Goal: Task Accomplishment & Management: Use online tool/utility

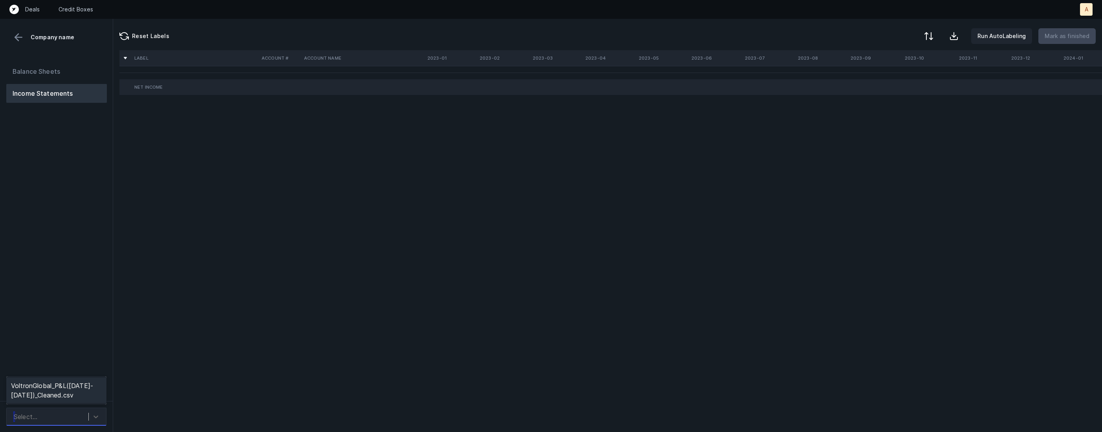
click at [88, 412] on div "Select..." at bounding box center [49, 417] width 79 height 14
click at [86, 393] on div "VoltronGlobal_P&L([DATE]-[DATE])_Cleaned.csv" at bounding box center [56, 390] width 100 height 25
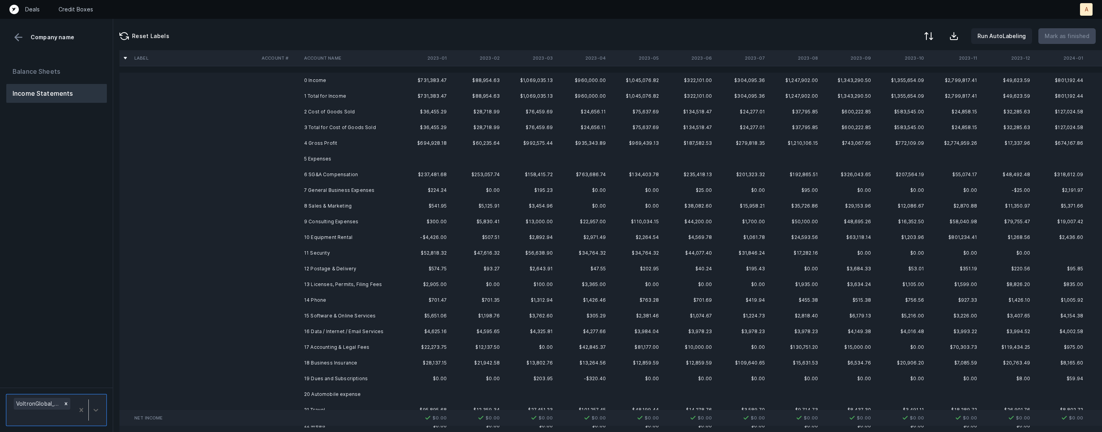
click at [372, 78] on td "0 Income" at bounding box center [349, 81] width 96 height 16
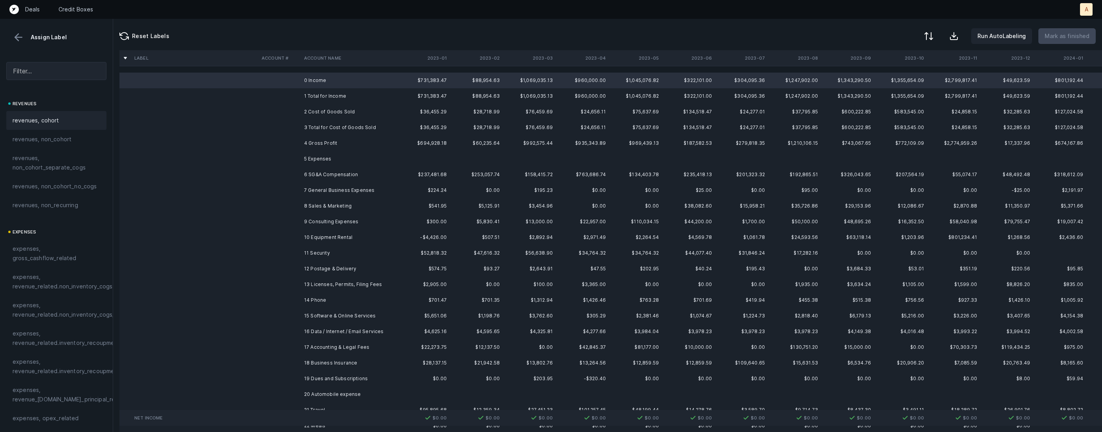
click at [47, 117] on span "revenues, cohort" at bounding box center [36, 120] width 47 height 9
click at [306, 113] on td "2 Cost of Goods Sold" at bounding box center [349, 112] width 96 height 16
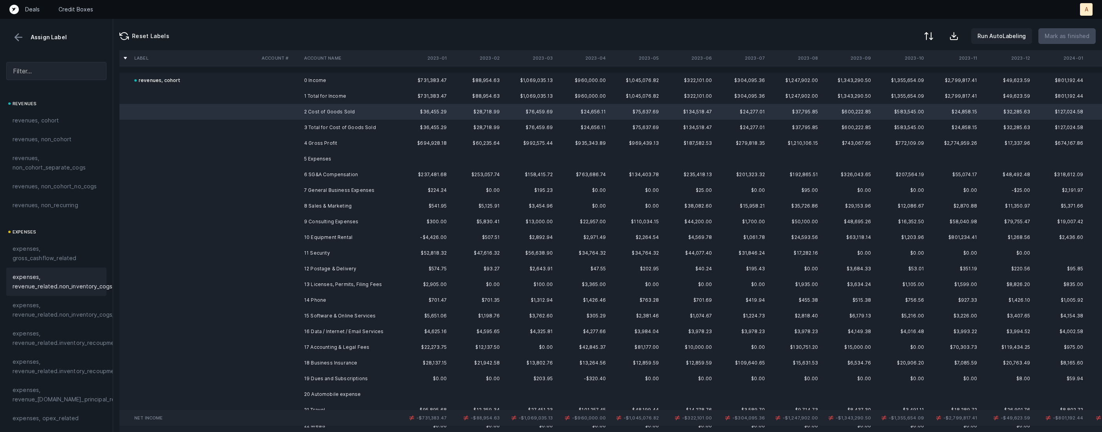
click at [68, 278] on span "expenses, revenue_related.non_inventory_cogs" at bounding box center [63, 282] width 100 height 19
click at [315, 176] on td "6 SG&A Compensation" at bounding box center [349, 175] width 96 height 16
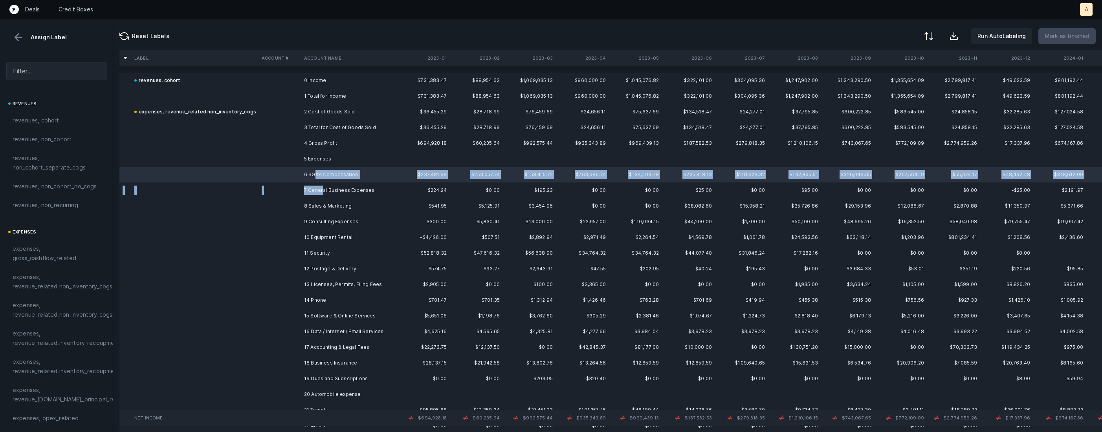
click at [321, 194] on td "7 General Business Expenses" at bounding box center [349, 191] width 96 height 16
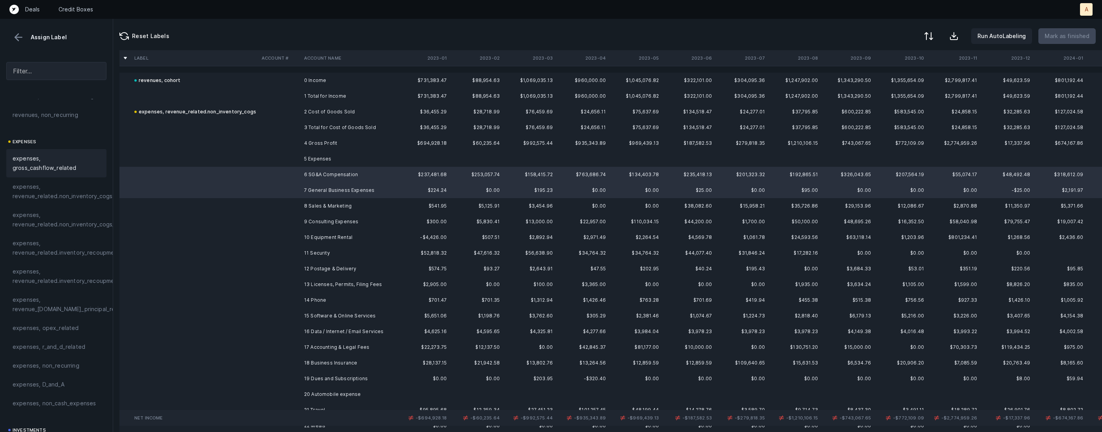
scroll to position [131, 0]
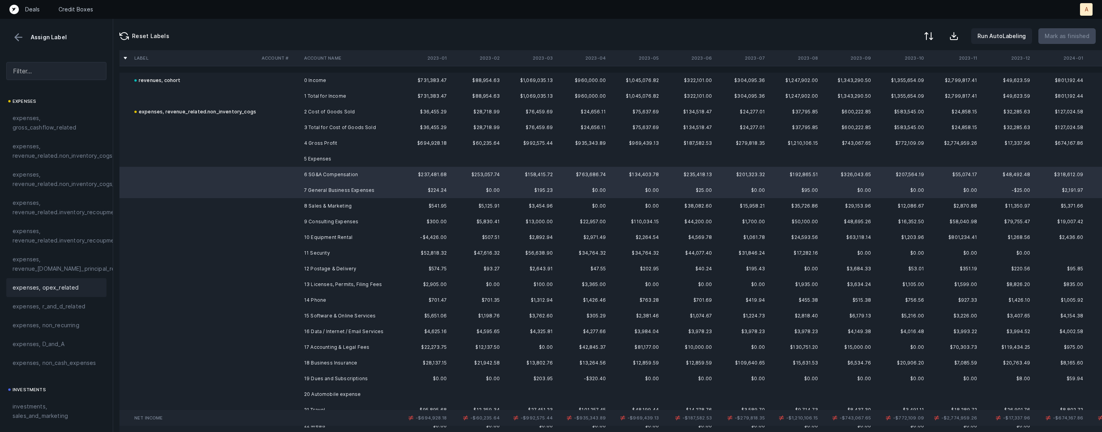
click at [51, 285] on span "expenses, opex_related" at bounding box center [46, 287] width 66 height 9
click at [311, 208] on td "8 Sales & Marketing" at bounding box center [349, 206] width 96 height 16
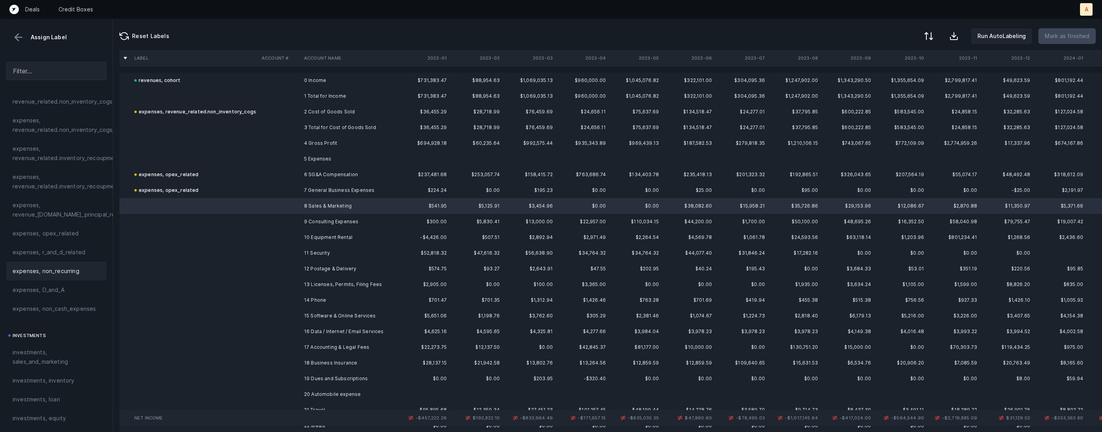
scroll to position [192, 0]
click at [44, 350] on span "investments, sales_and_marketing" at bounding box center [57, 349] width 88 height 19
click at [347, 219] on td "9 Consulting Expenses" at bounding box center [349, 222] width 96 height 16
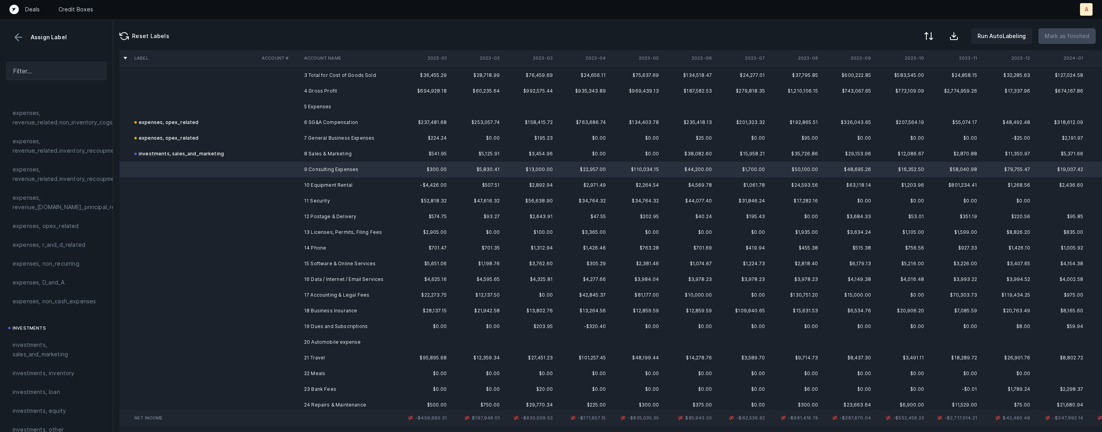
scroll to position [53, 0]
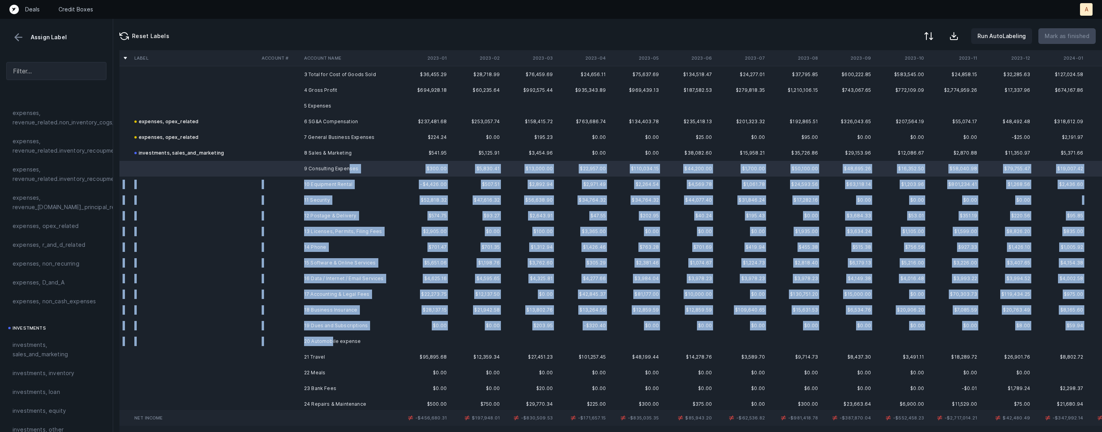
click at [332, 343] on td "20 Automobile expense" at bounding box center [349, 342] width 96 height 16
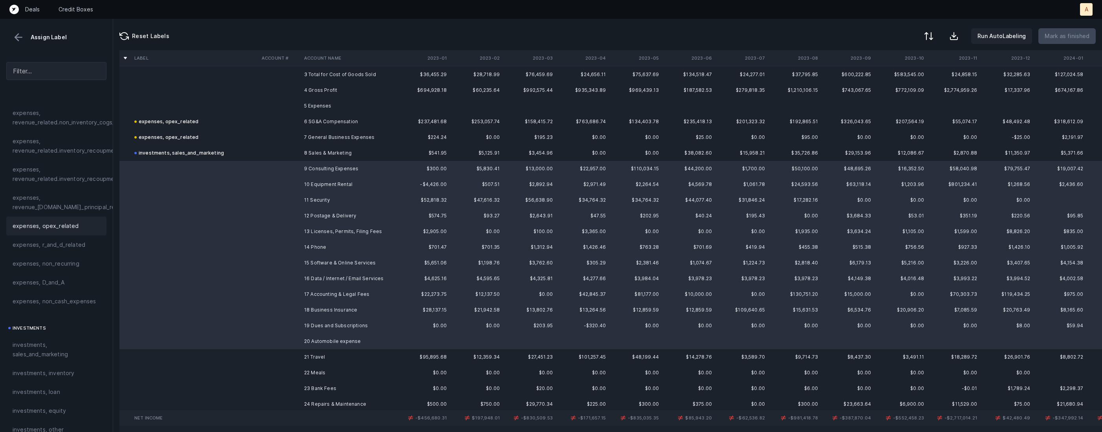
click at [79, 222] on div "expenses, opex_related" at bounding box center [57, 225] width 88 height 9
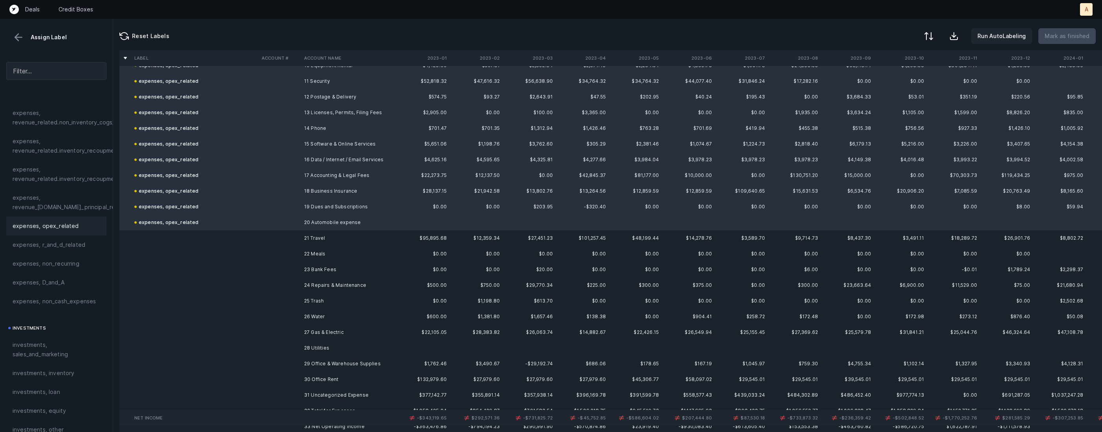
scroll to position [187, 0]
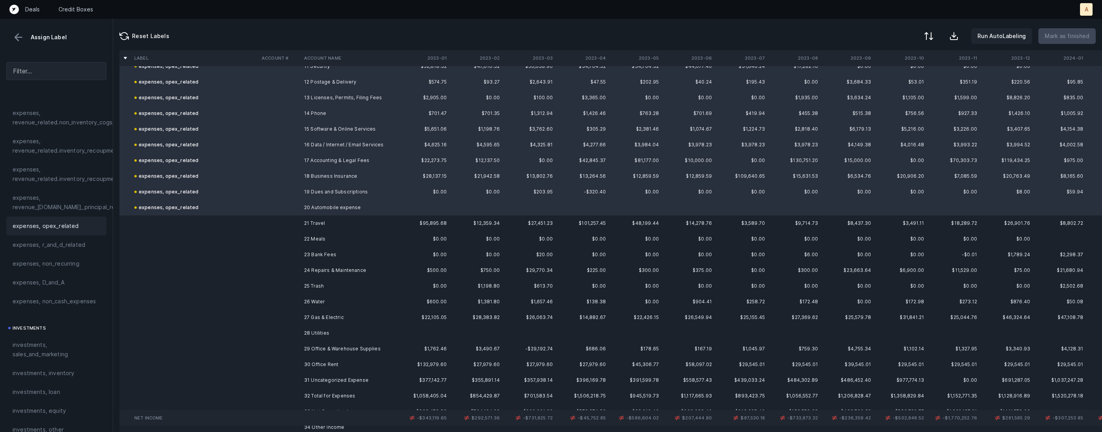
click at [331, 228] on td "21 Travel" at bounding box center [349, 224] width 96 height 16
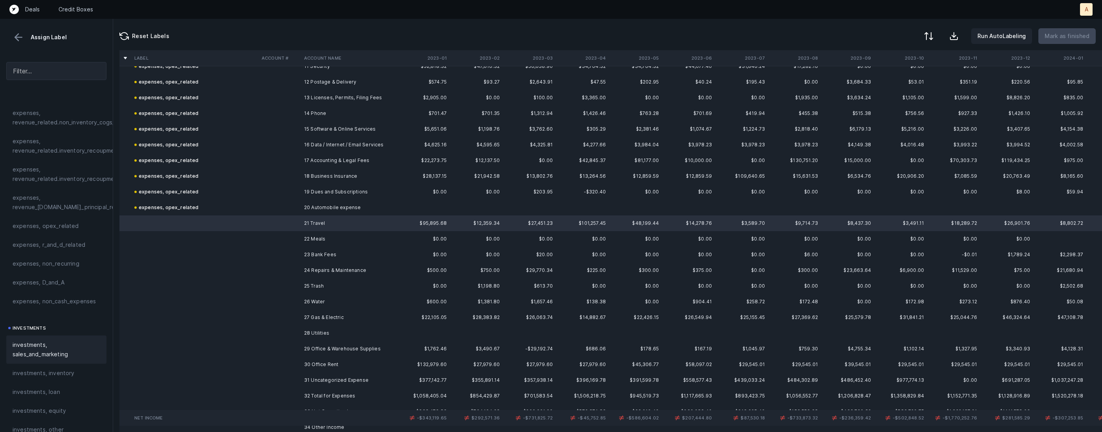
click at [38, 344] on span "investments, sales_and_marketing" at bounding box center [57, 349] width 88 height 19
click at [289, 234] on td at bounding box center [279, 239] width 42 height 16
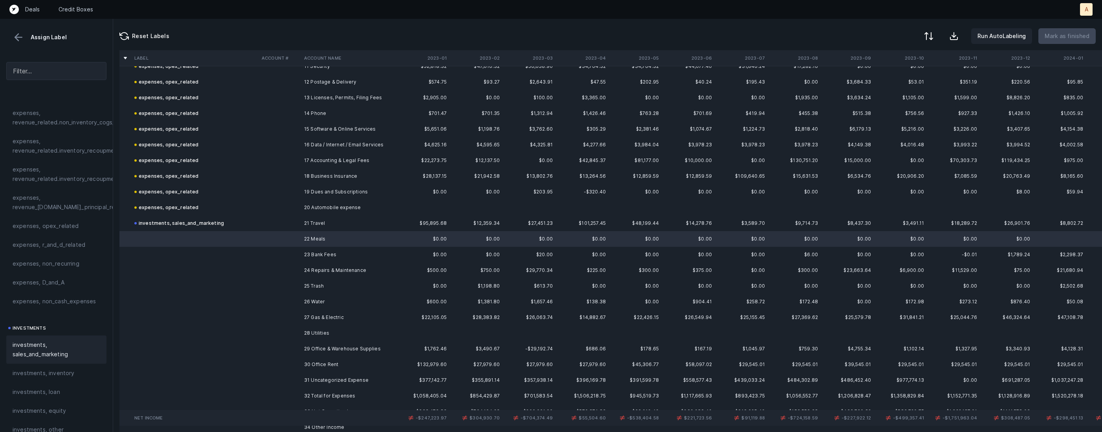
click at [62, 341] on span "investments, sales_and_marketing" at bounding box center [57, 349] width 88 height 19
click at [302, 251] on td "23 Bank Fees" at bounding box center [349, 255] width 96 height 16
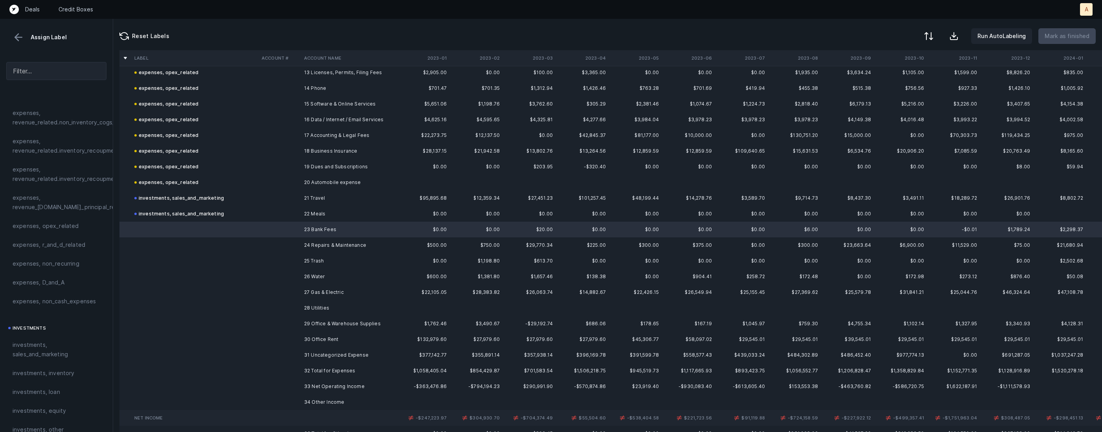
scroll to position [222, 0]
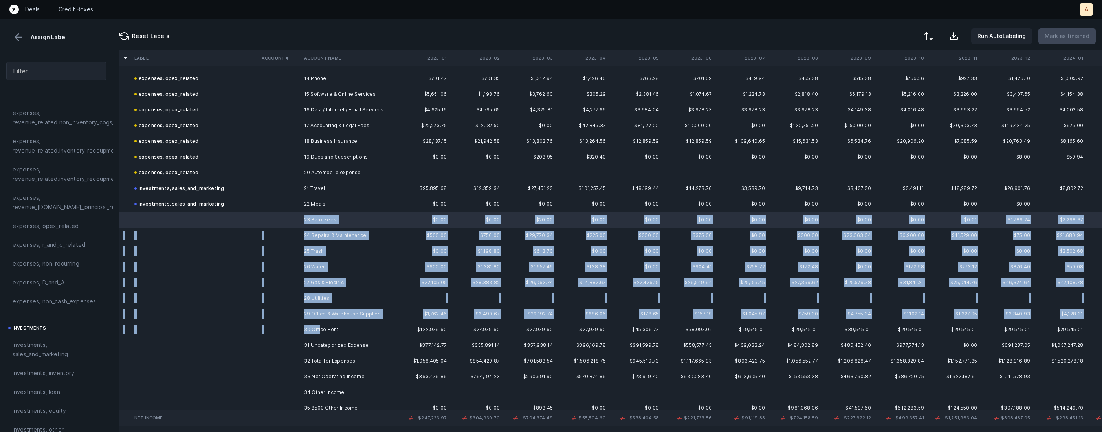
click at [321, 333] on td "30 Office Rent" at bounding box center [349, 330] width 96 height 16
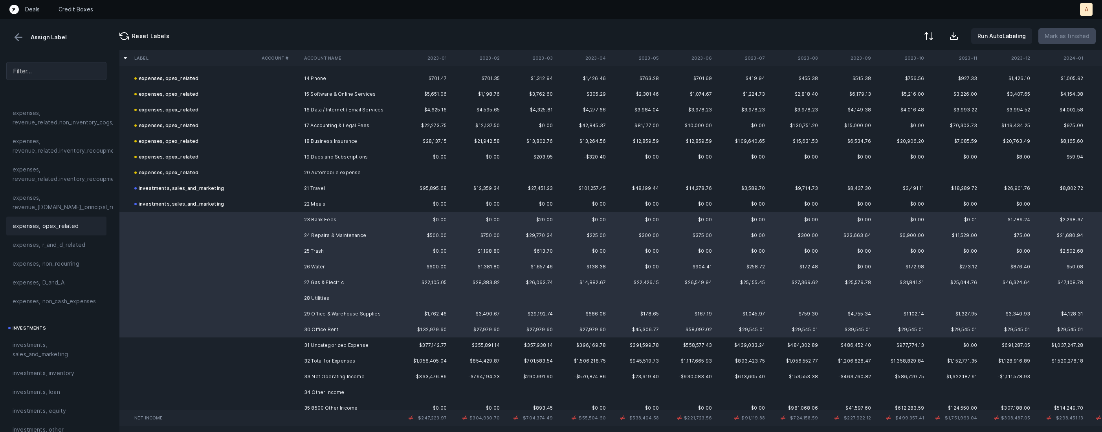
click at [43, 224] on span "expenses, opex_related" at bounding box center [46, 225] width 66 height 9
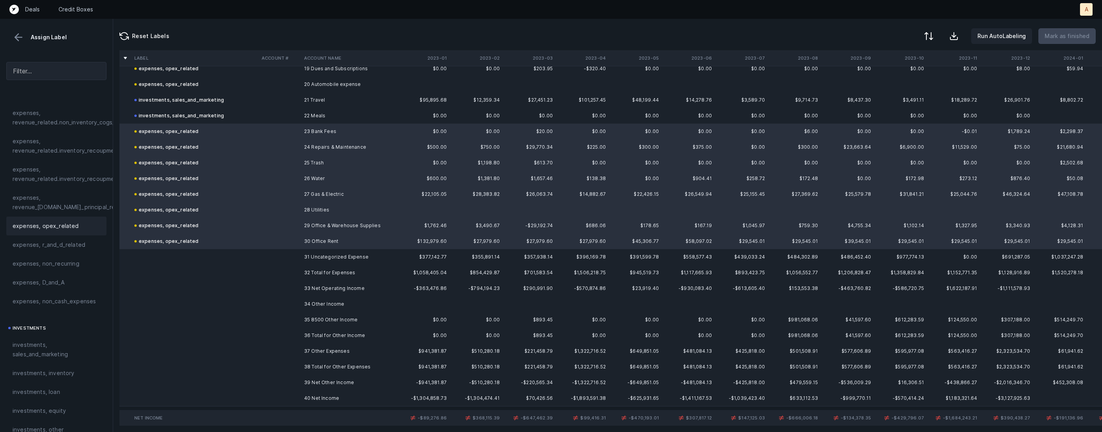
scroll to position [313, 0]
click at [303, 256] on td "31 Uncategorized Expense" at bounding box center [349, 255] width 96 height 16
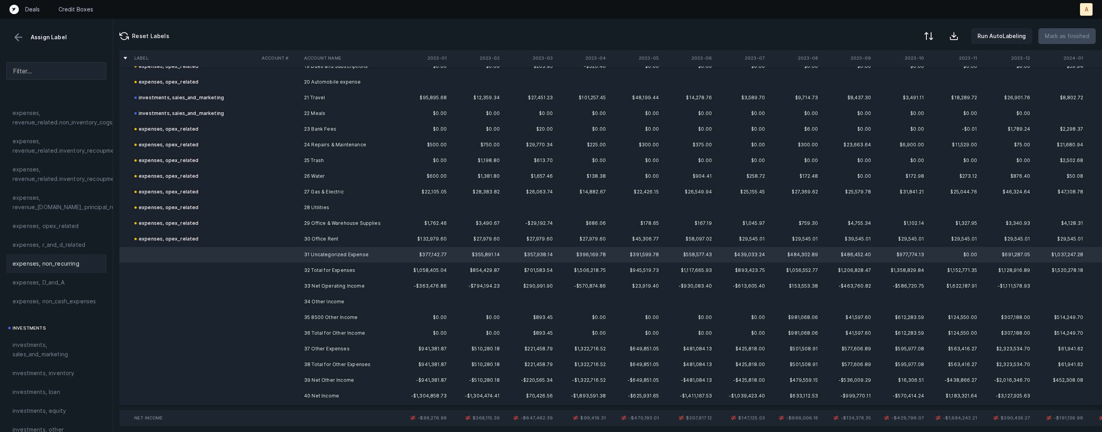
click at [55, 267] on span "expenses, non_recurring" at bounding box center [46, 263] width 67 height 9
click at [331, 315] on td "35 8500 Other Income" at bounding box center [349, 318] width 96 height 16
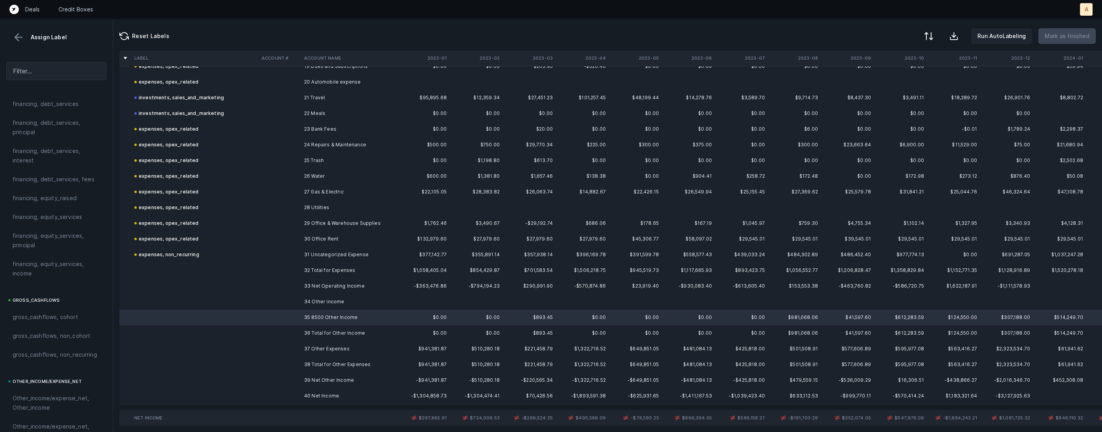
scroll to position [865, 0]
click at [49, 185] on span "Other_income/expense_net, Other_income" at bounding box center [57, 183] width 88 height 19
click at [326, 394] on td "40 Net Income" at bounding box center [349, 396] width 96 height 16
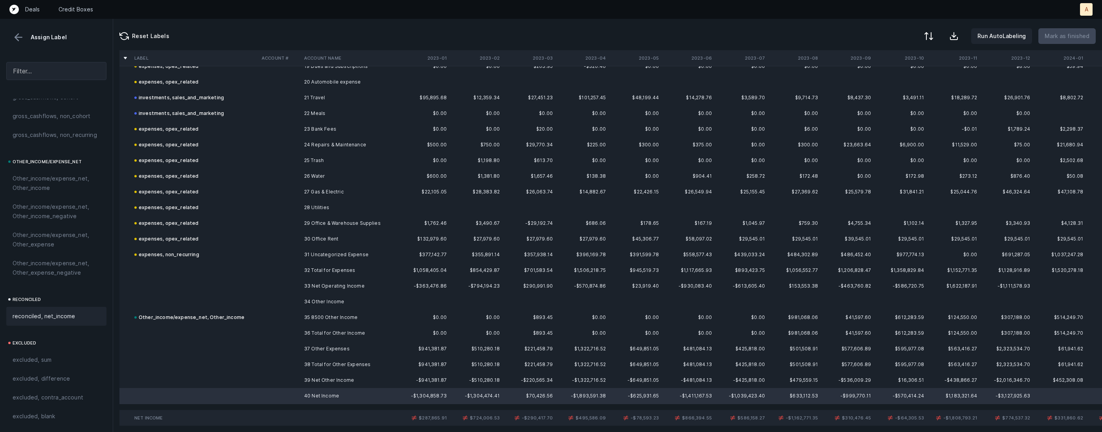
click at [63, 318] on span "reconciled, net_income" at bounding box center [44, 316] width 63 height 9
click at [288, 350] on td at bounding box center [279, 349] width 42 height 16
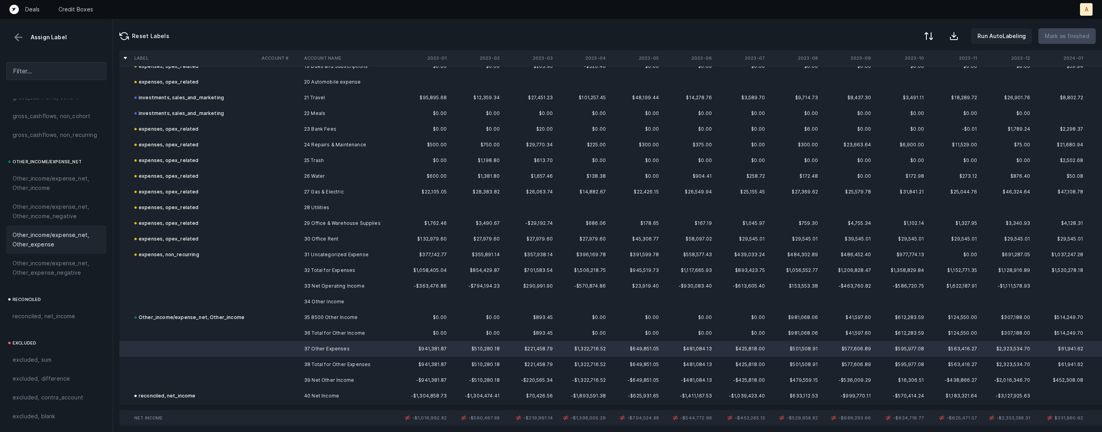
click at [65, 235] on span "Other_income/expense_net, Other_expense" at bounding box center [57, 240] width 88 height 19
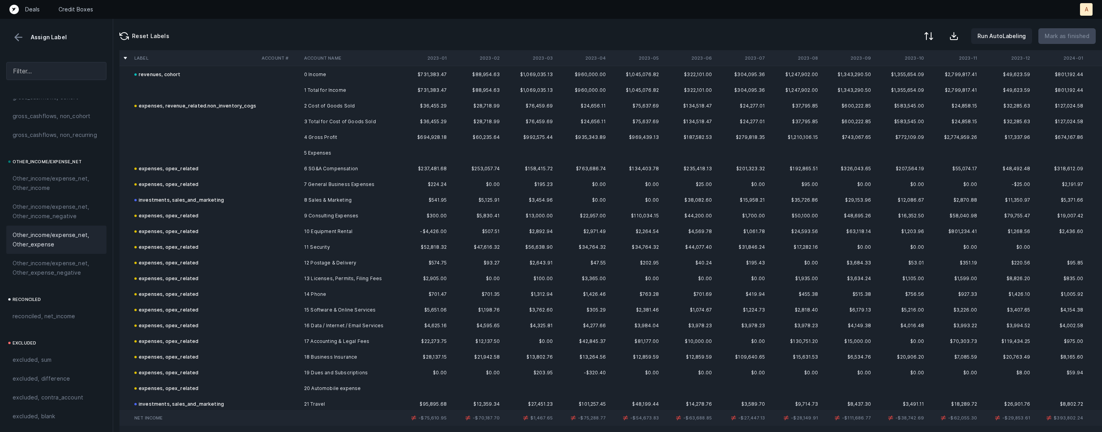
scroll to position [0, 0]
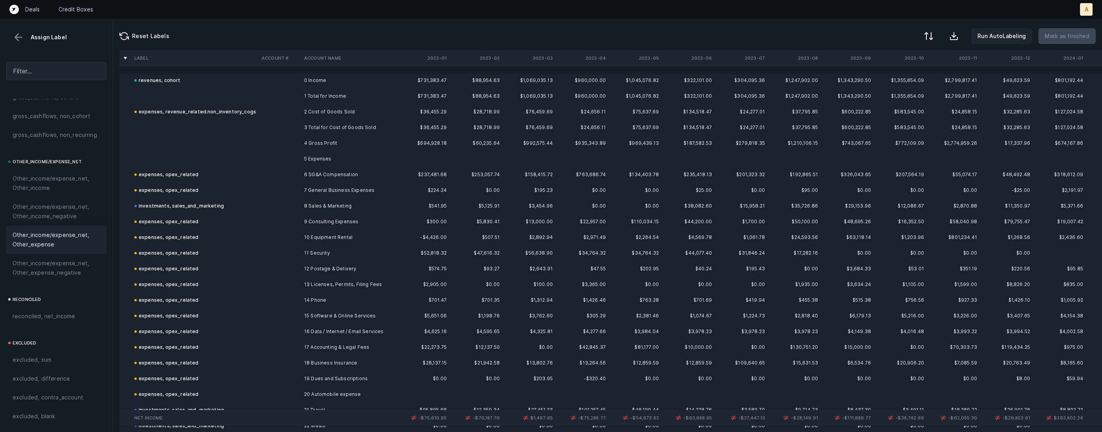
click at [388, 113] on td "2 Cost of Goods Sold" at bounding box center [349, 112] width 96 height 16
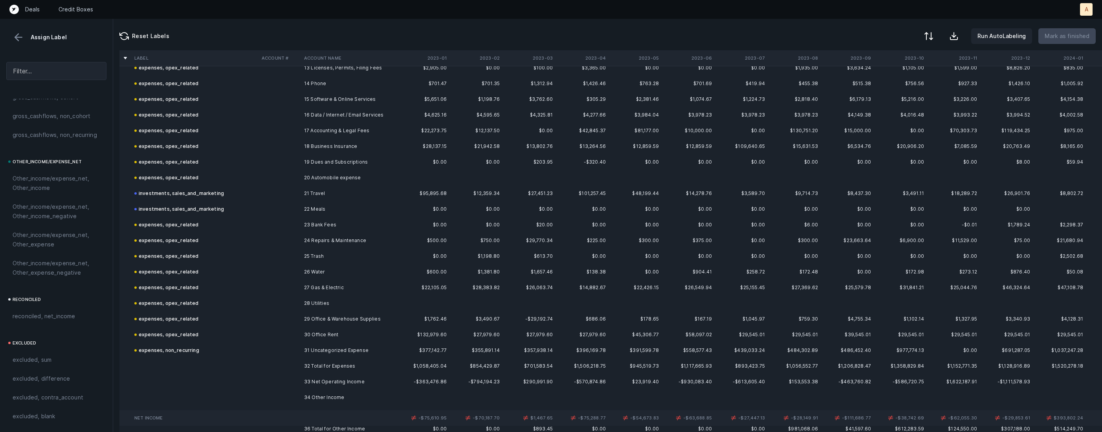
scroll to position [313, 0]
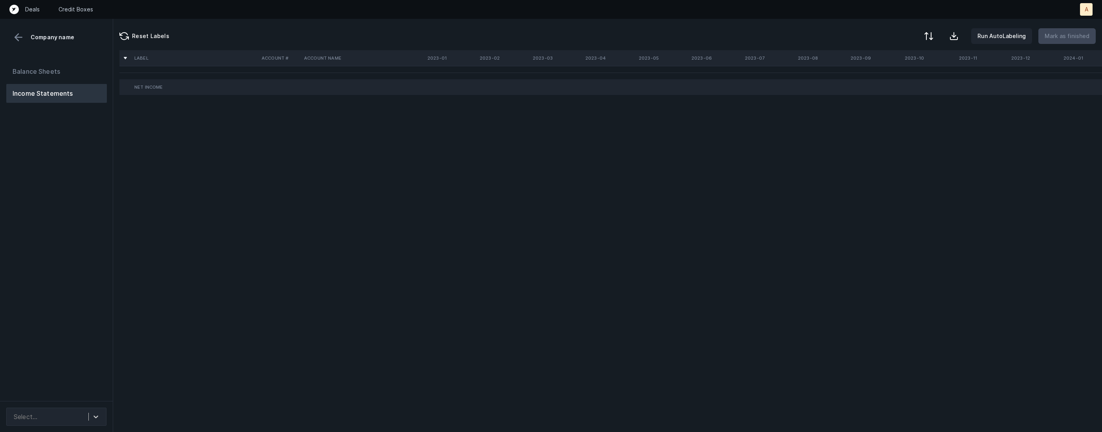
click at [78, 199] on div "Balance Sheets Income Statements" at bounding box center [56, 229] width 113 height 346
click at [94, 416] on icon at bounding box center [96, 417] width 8 height 8
click at [88, 382] on div "VoltronGlobal_P&L([DATE]-[DATE])_Cleaned.csv" at bounding box center [56, 390] width 100 height 25
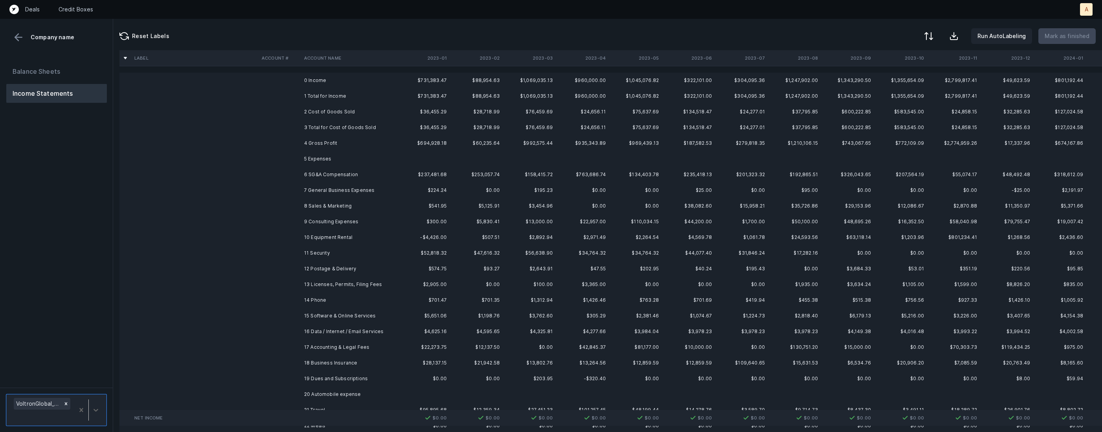
click at [343, 84] on td "0 Income" at bounding box center [349, 81] width 96 height 16
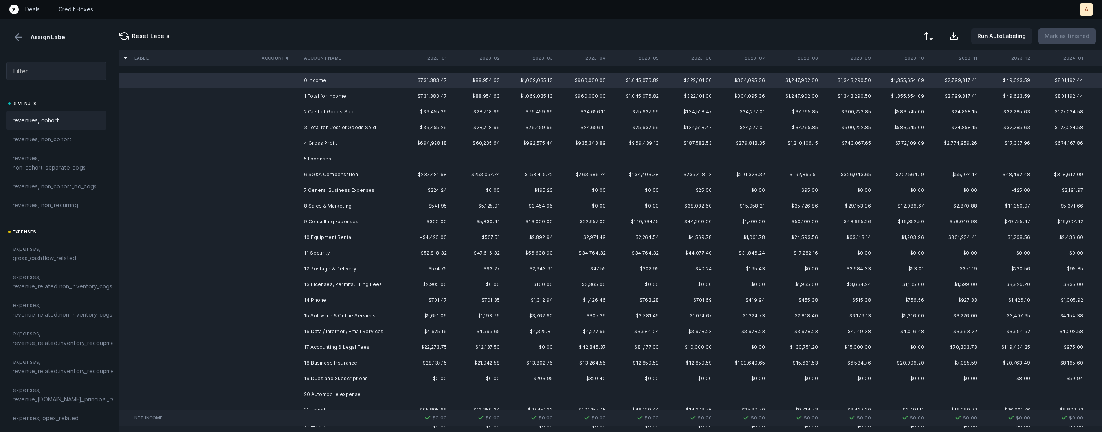
click at [67, 127] on div "revenues, cohort" at bounding box center [56, 120] width 100 height 19
click at [296, 104] on td at bounding box center [279, 112] width 42 height 16
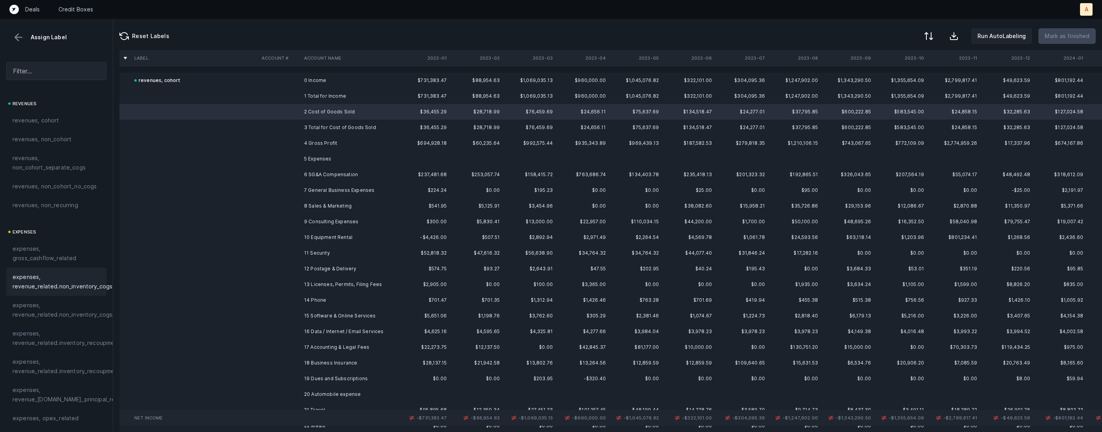
click at [82, 291] on span "expenses, revenue_related.non_inventory_cogs" at bounding box center [63, 282] width 100 height 19
click at [326, 178] on td "6 SG&A Compensation" at bounding box center [349, 175] width 96 height 16
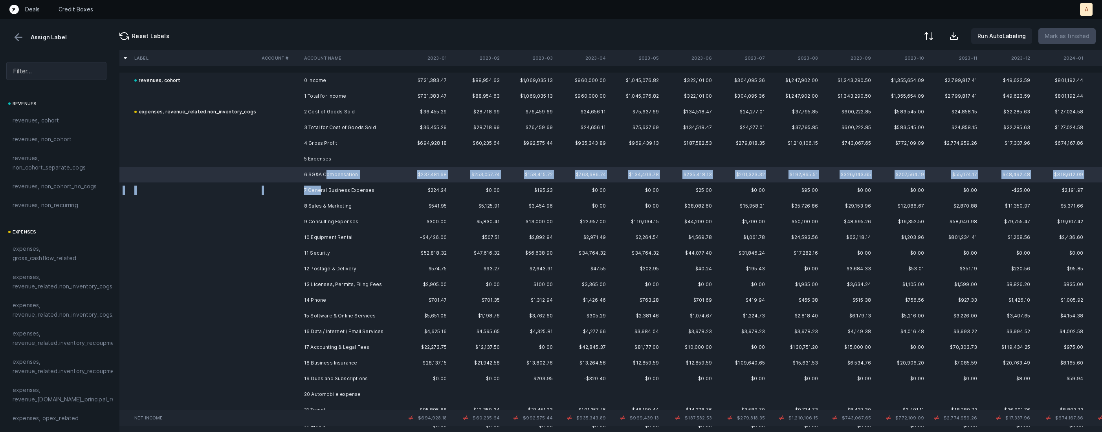
click at [319, 193] on td "7 General Business Expenses" at bounding box center [349, 191] width 96 height 16
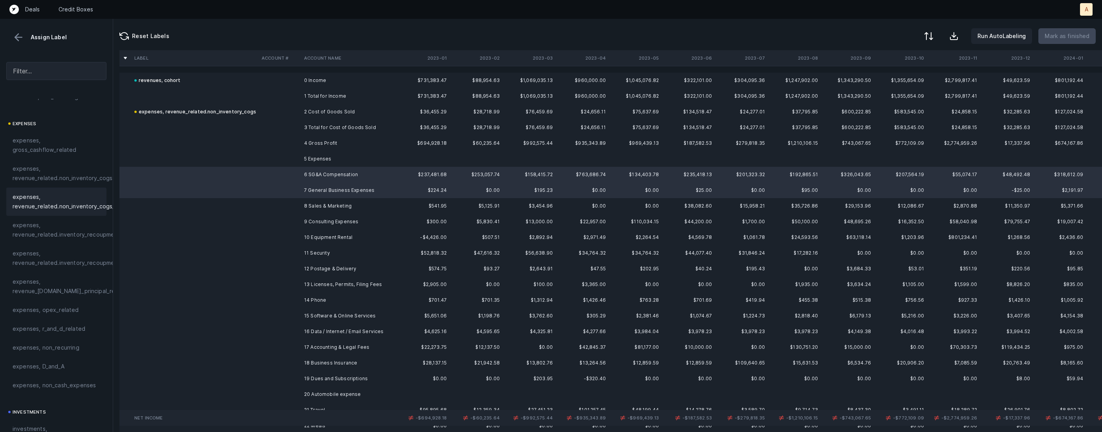
scroll to position [157, 0]
click at [65, 260] on span "expenses, opex_related" at bounding box center [46, 261] width 66 height 9
click at [312, 203] on td "8 Sales & Marketing" at bounding box center [349, 206] width 96 height 16
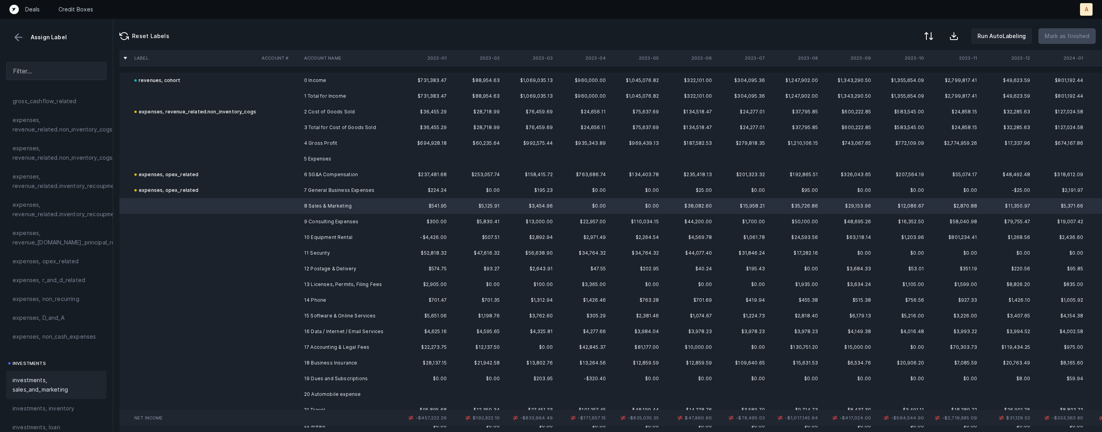
click at [67, 379] on span "investments, sales_and_marketing" at bounding box center [57, 385] width 88 height 19
click at [282, 224] on td at bounding box center [279, 222] width 42 height 16
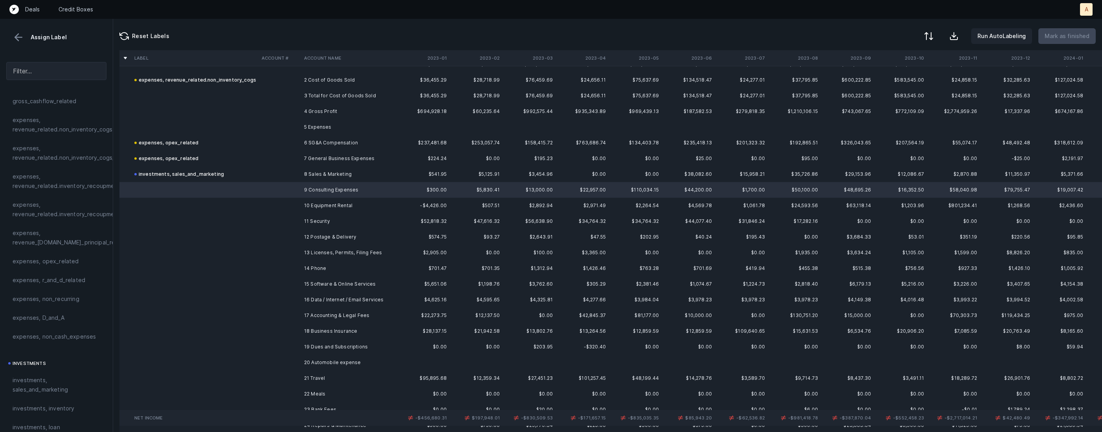
scroll to position [39, 0]
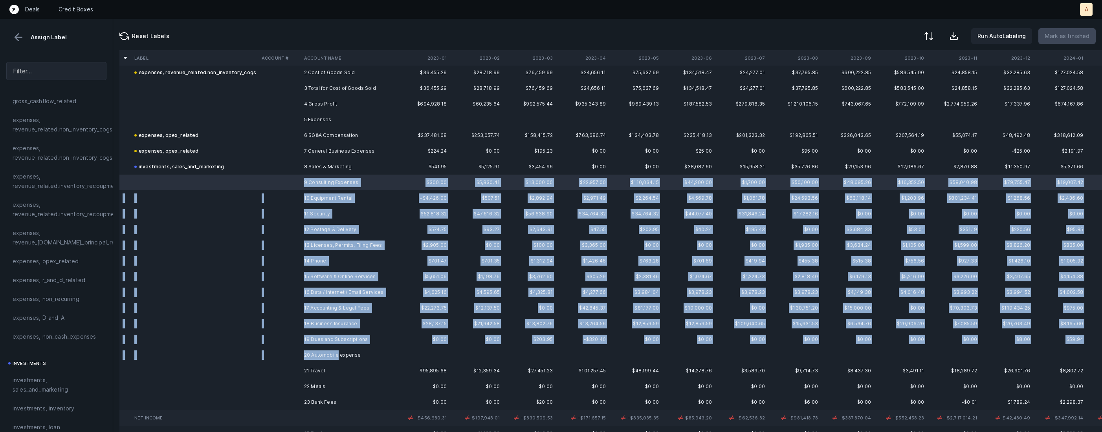
click at [337, 359] on td "20 Automobile expense" at bounding box center [349, 356] width 96 height 16
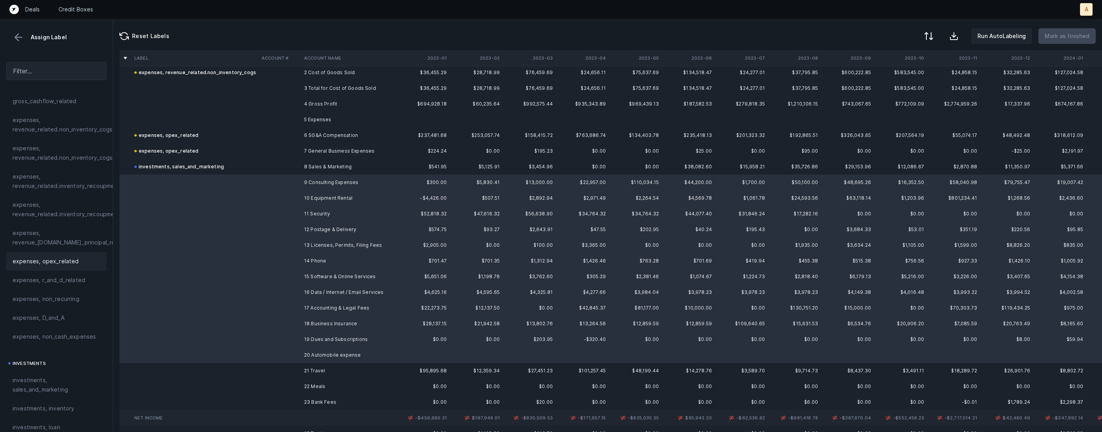
click at [67, 269] on div "expenses, opex_related" at bounding box center [56, 261] width 100 height 19
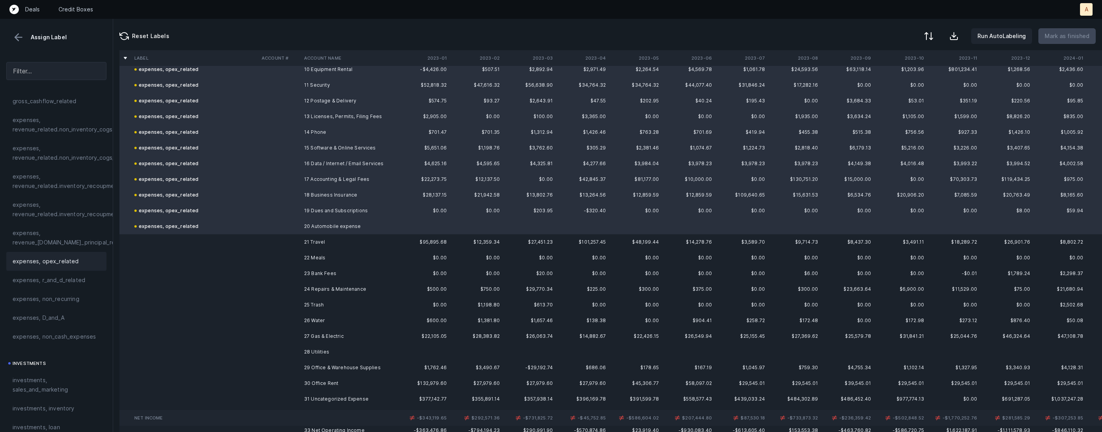
scroll to position [176, 0]
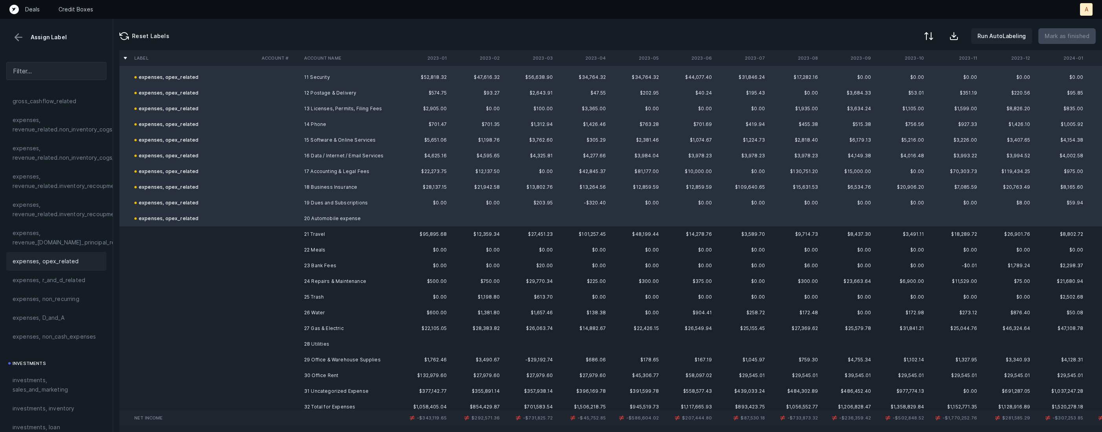
click at [309, 236] on td "21 Travel" at bounding box center [349, 235] width 96 height 16
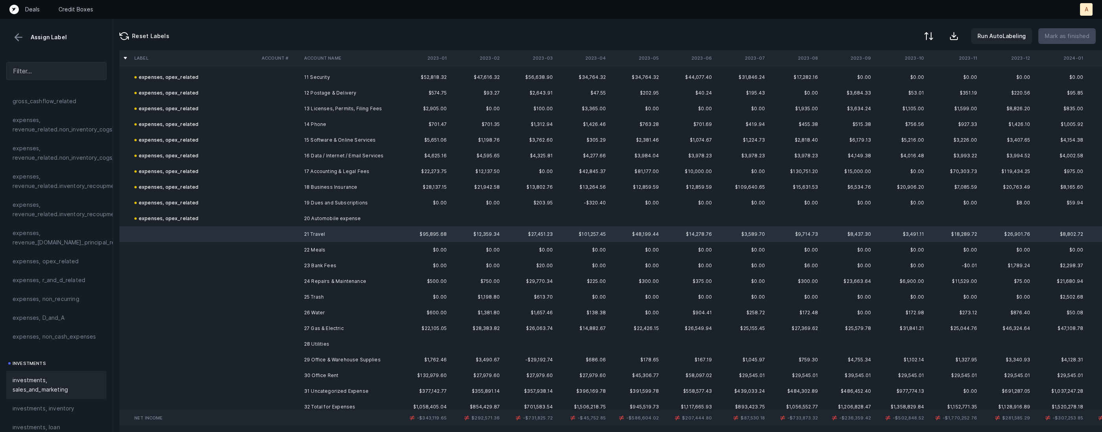
click at [40, 390] on span "investments, sales_and_marketing" at bounding box center [57, 385] width 88 height 19
click at [274, 249] on td at bounding box center [279, 250] width 42 height 16
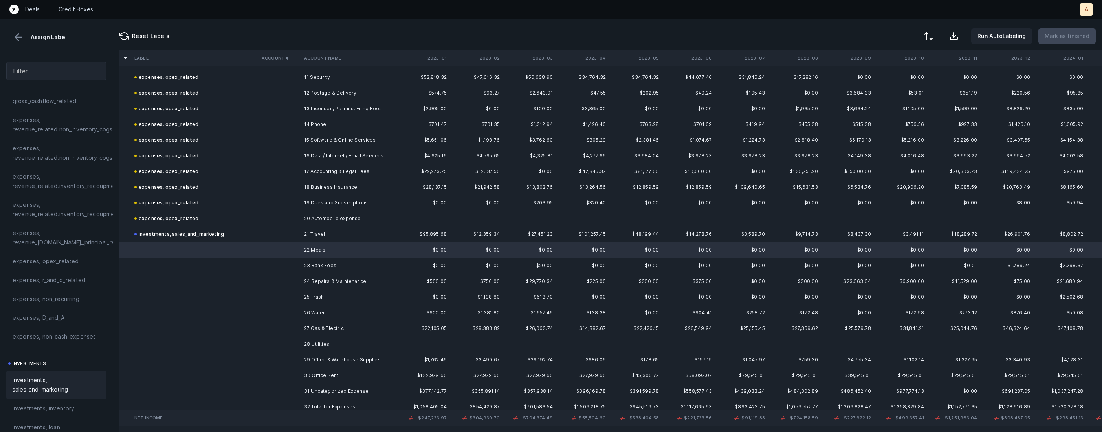
click at [42, 392] on span "investments, sales_and_marketing" at bounding box center [57, 385] width 88 height 19
click at [335, 265] on td "23 Bank Fees" at bounding box center [349, 266] width 96 height 16
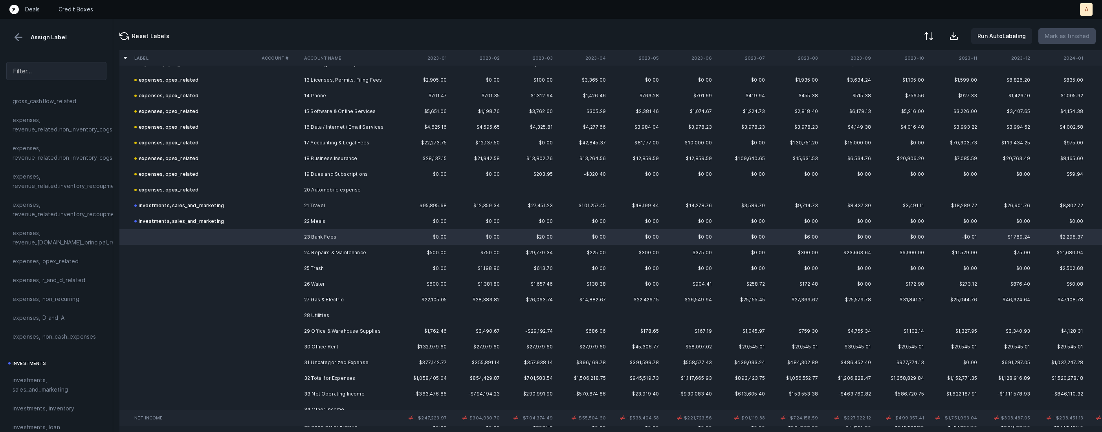
scroll to position [209, 0]
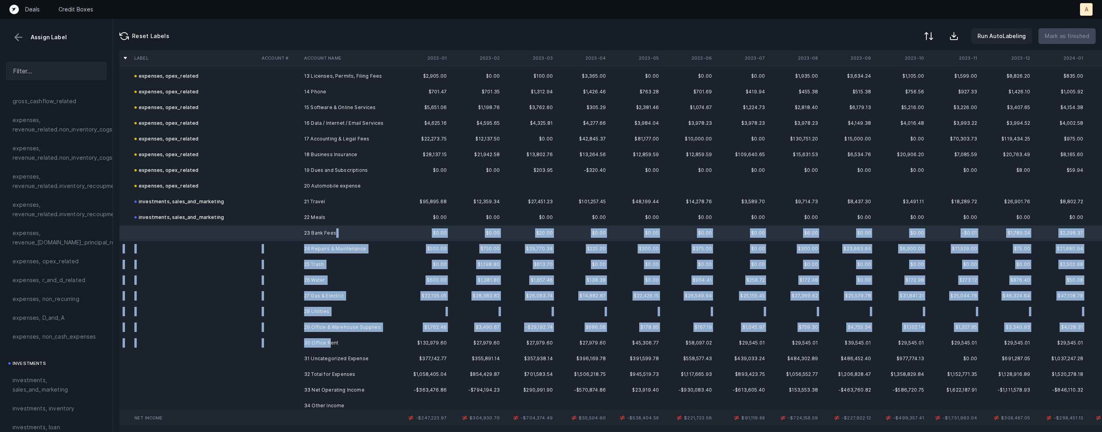
click at [329, 342] on td "30 Office Rent" at bounding box center [349, 343] width 96 height 16
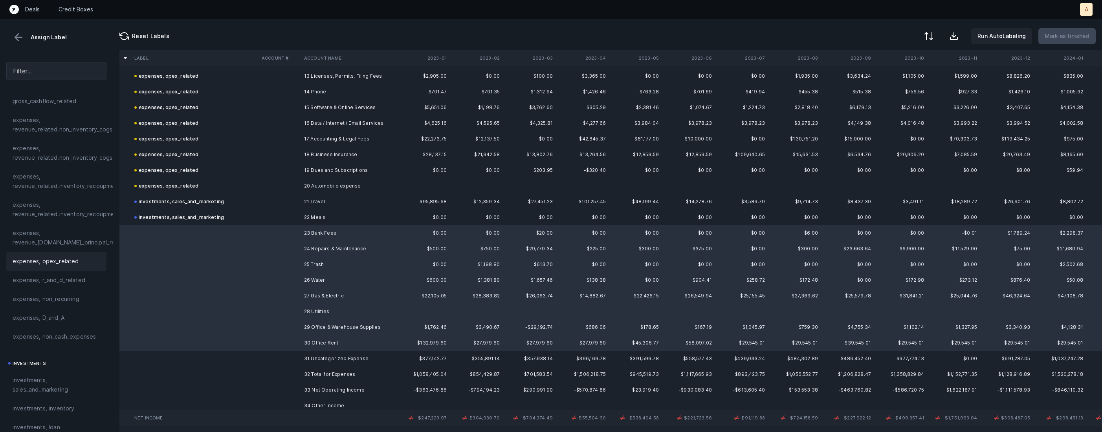
click at [68, 261] on span "expenses, opex_related" at bounding box center [46, 261] width 66 height 9
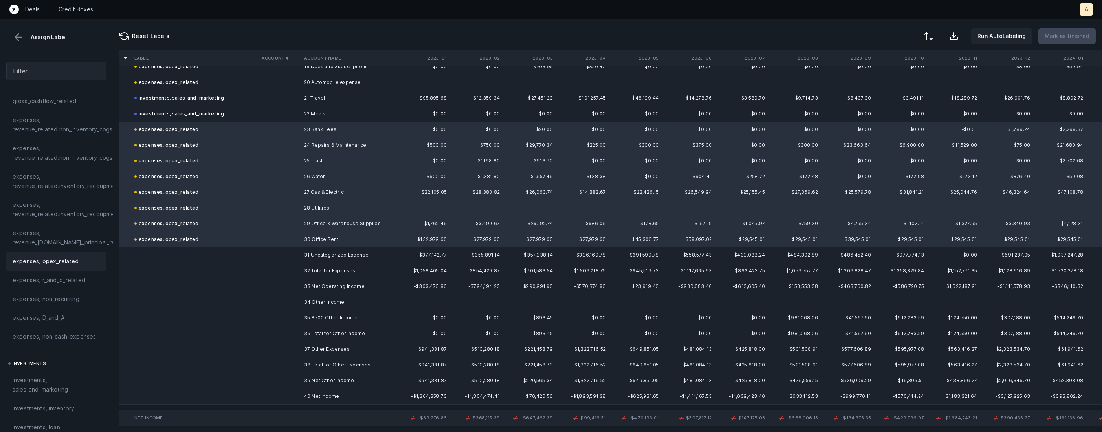
scroll to position [313, 0]
click at [299, 255] on td at bounding box center [279, 255] width 42 height 16
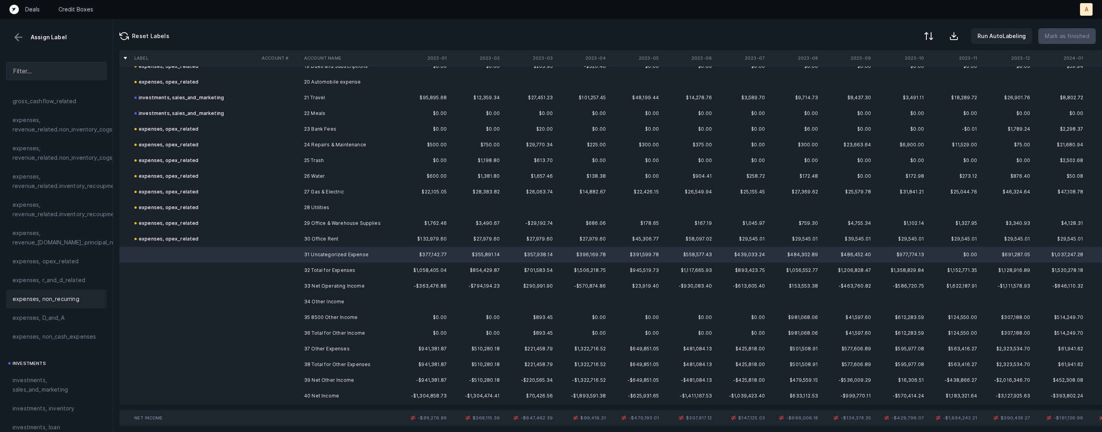
click at [66, 296] on span "expenses, non_recurring" at bounding box center [46, 299] width 67 height 9
click at [312, 316] on td "35 8500 Other Income" at bounding box center [349, 318] width 96 height 16
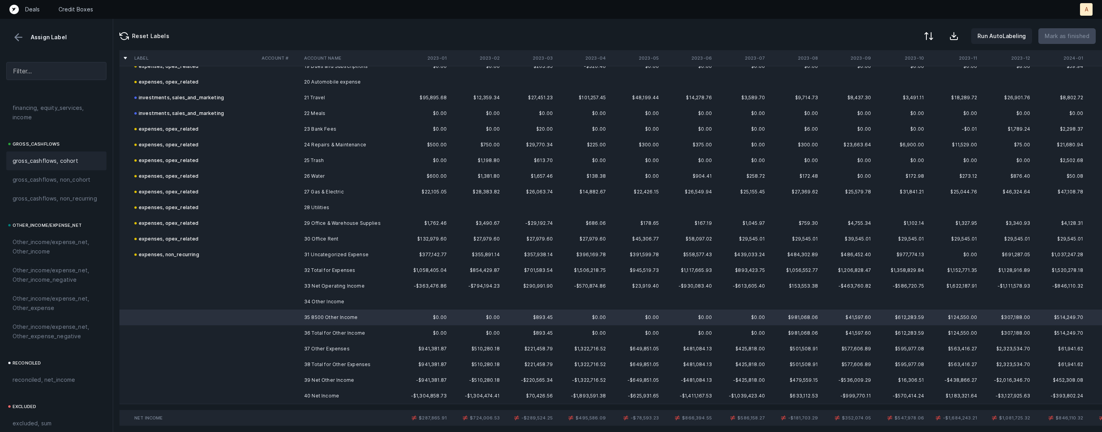
scroll to position [865, 0]
click at [53, 190] on span "Other_income/expense_net, Other_income" at bounding box center [57, 183] width 88 height 19
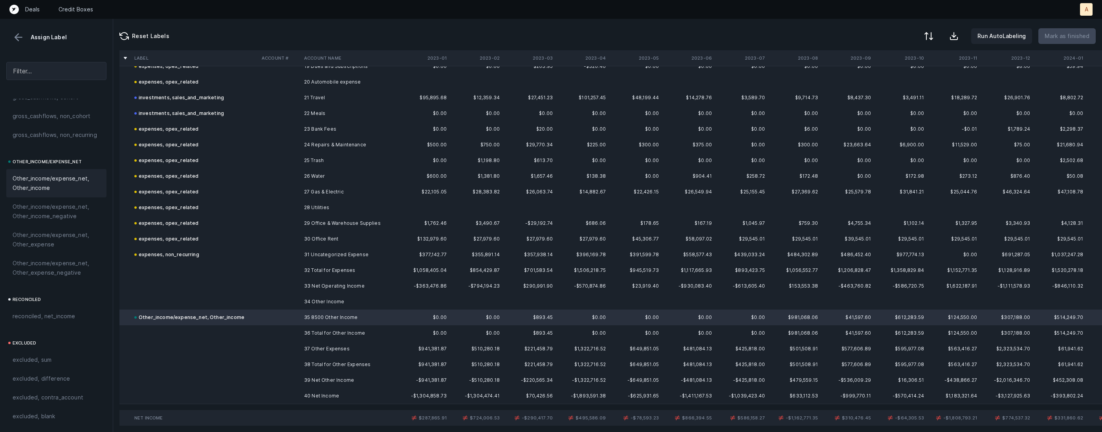
click at [317, 395] on td "40 Net Income" at bounding box center [349, 396] width 96 height 16
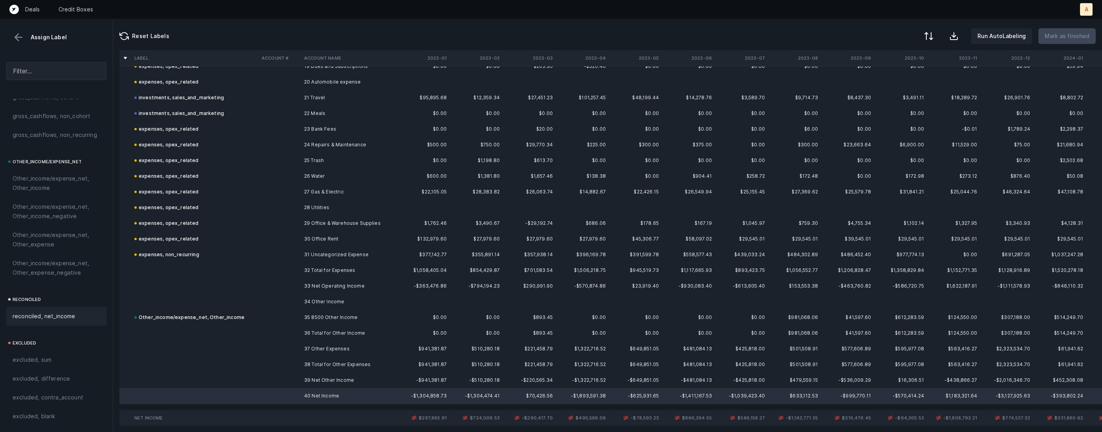
click at [64, 320] on span "reconciled, net_income" at bounding box center [44, 316] width 63 height 9
click at [301, 351] on td "37 Other Expenses" at bounding box center [349, 349] width 96 height 16
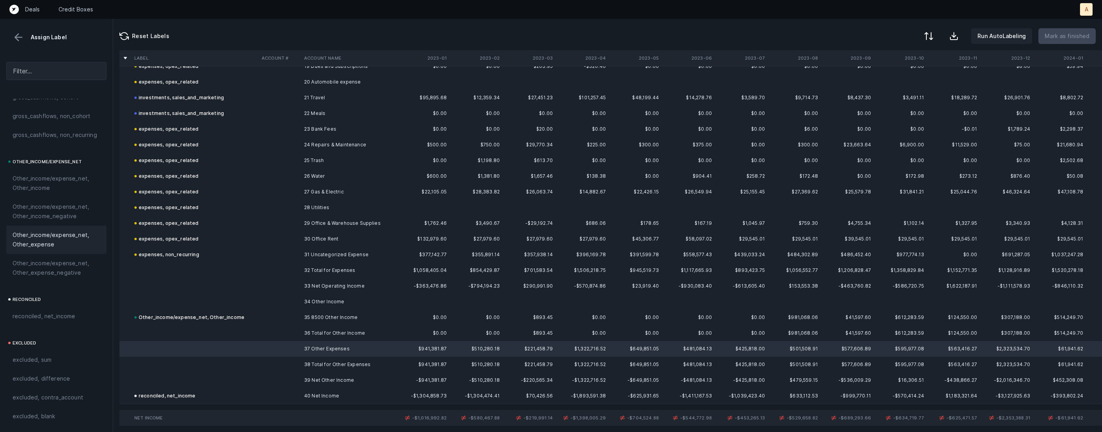
click at [62, 238] on span "Other_income/expense_net, Other_expense" at bounding box center [57, 240] width 88 height 19
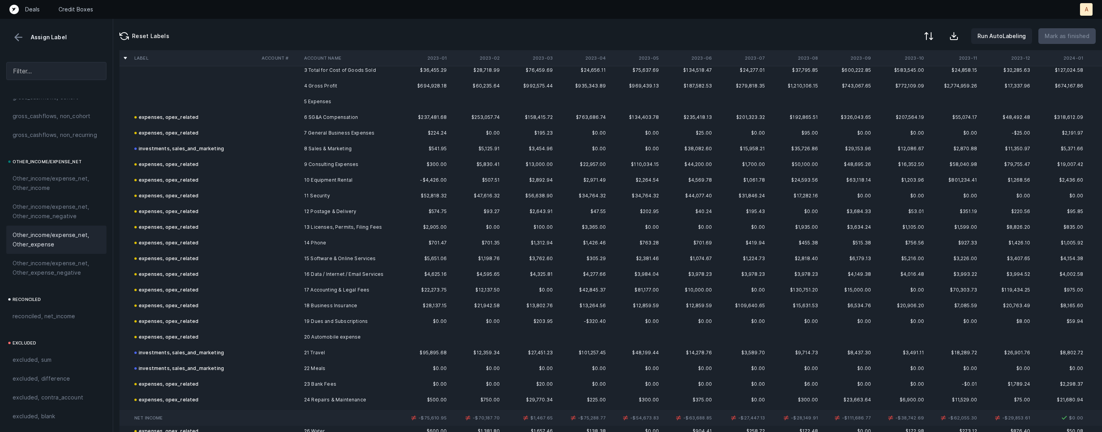
scroll to position [0, 0]
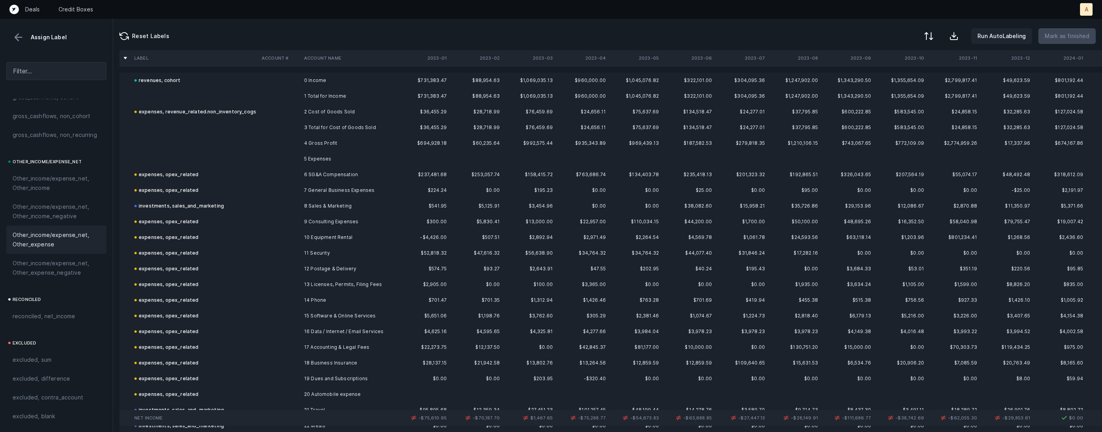
click at [471, 113] on td "$28,718.99" at bounding box center [476, 112] width 53 height 16
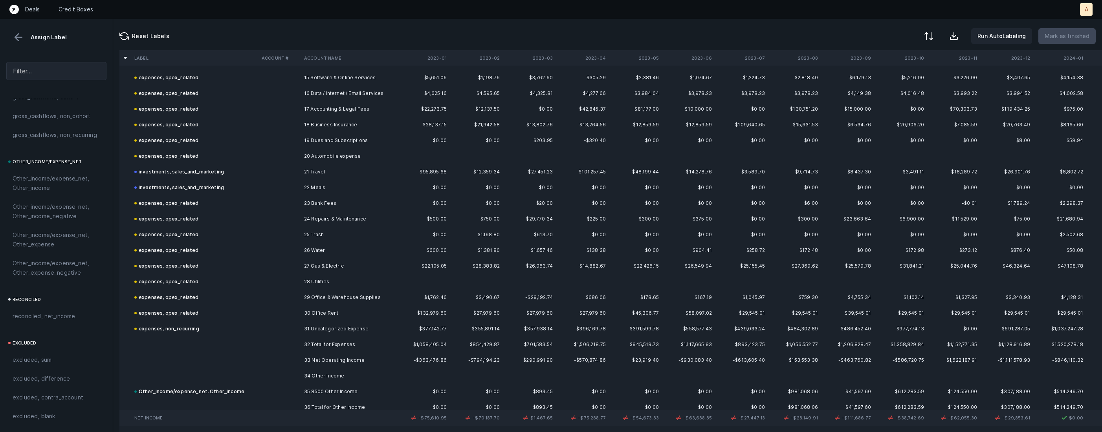
scroll to position [313, 0]
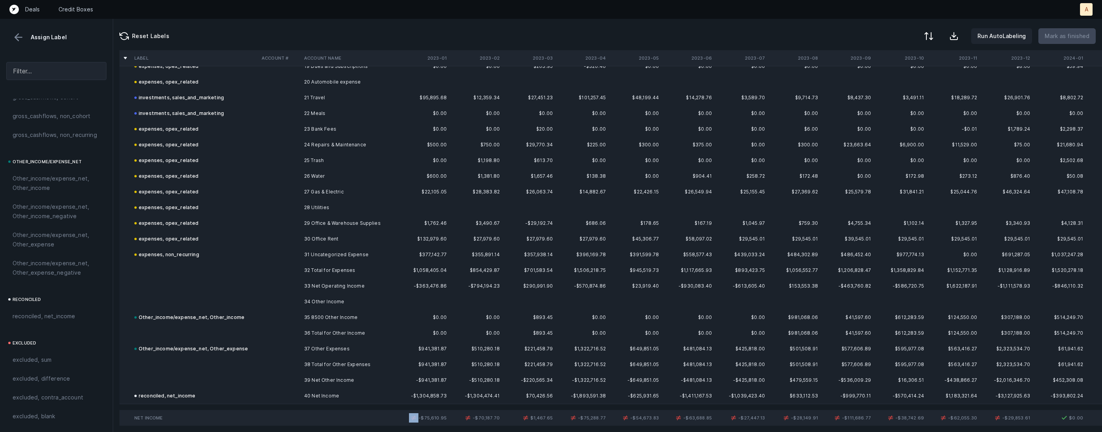
drag, startPoint x: 421, startPoint y: 420, endPoint x: 450, endPoint y: 421, distance: 29.1
click at [450, 421] on tr "Net Income -$75,610.95 -$70,187.70 $1,467.65 -$75,288.77 -$54,673.83 -$63,688.8…" at bounding box center [1053, 418] width 1868 height 16
click at [450, 421] on td "-$70,187.70" at bounding box center [476, 418] width 53 height 16
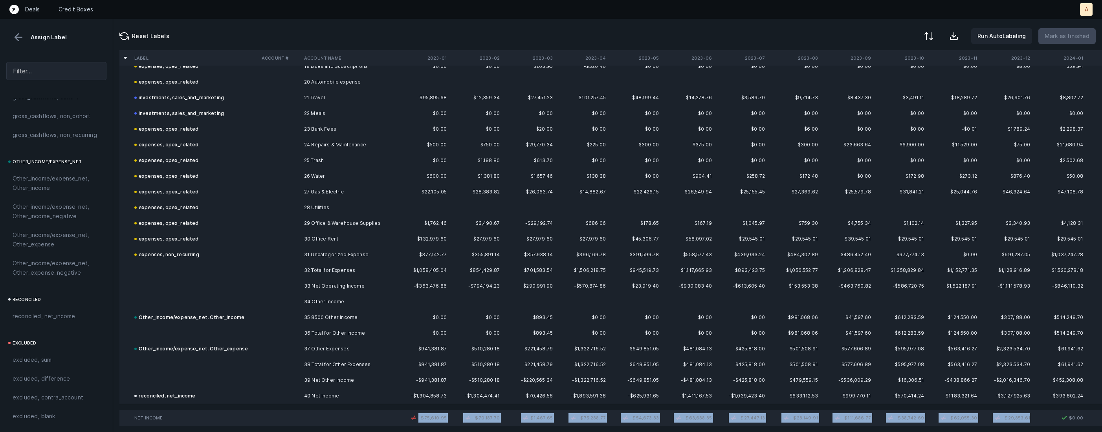
drag, startPoint x: 421, startPoint y: 419, endPoint x: 1029, endPoint y: 419, distance: 608.7
click at [1029, 419] on tr "Net Income -$75,610.95 -$70,187.70 $1,467.65 -$75,288.77 -$54,673.83 -$63,688.8…" at bounding box center [1053, 418] width 1868 height 16
copy tr "-$75,610.95 -$70,187.70 $1,467.65 -$75,288.77 -$54,673.83 -$63,688.85 -$27,447.…"
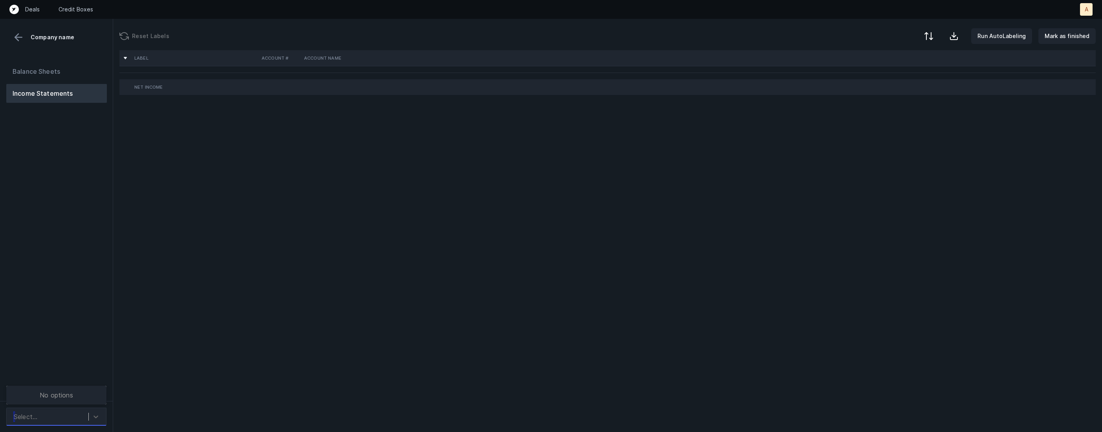
click at [85, 414] on div "Select..." at bounding box center [49, 417] width 79 height 14
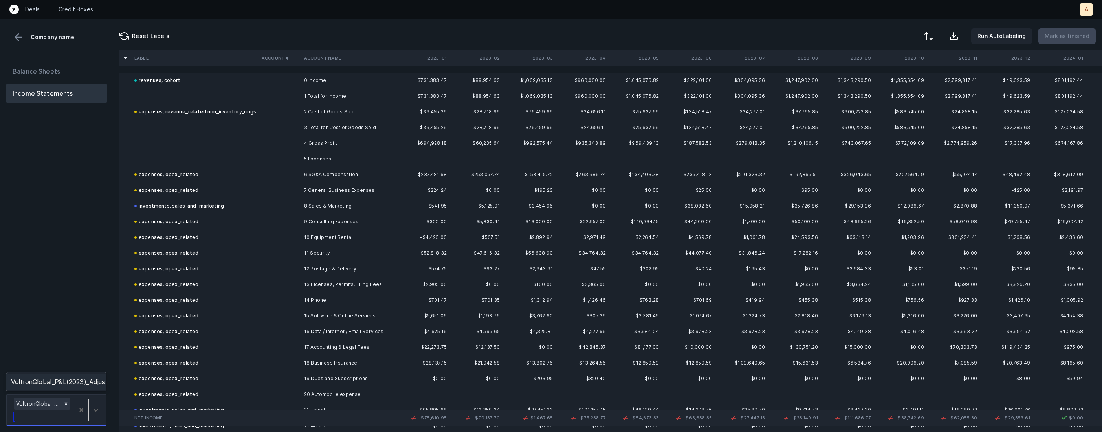
click at [91, 384] on div "VoltronGlobal_P&L(2023)_Adjustment.csv" at bounding box center [56, 382] width 100 height 16
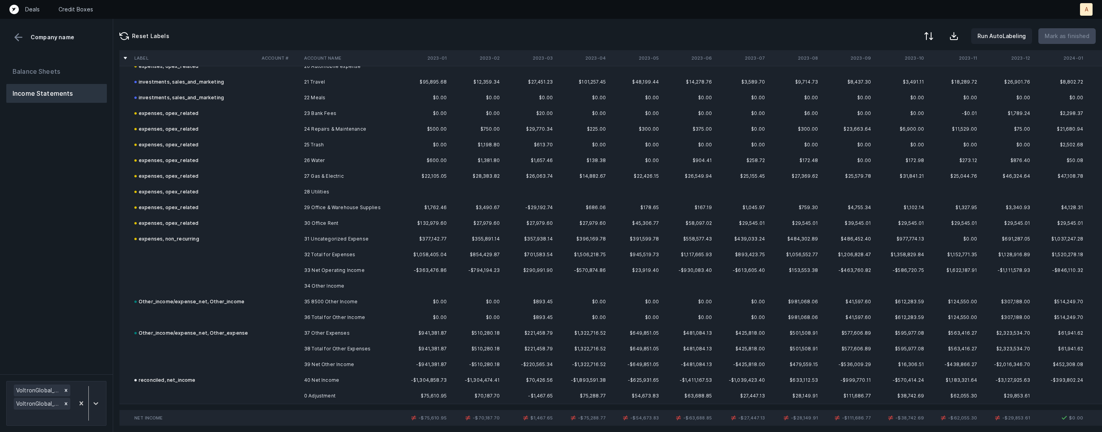
click at [350, 397] on td "0 Adjustment" at bounding box center [349, 396] width 96 height 16
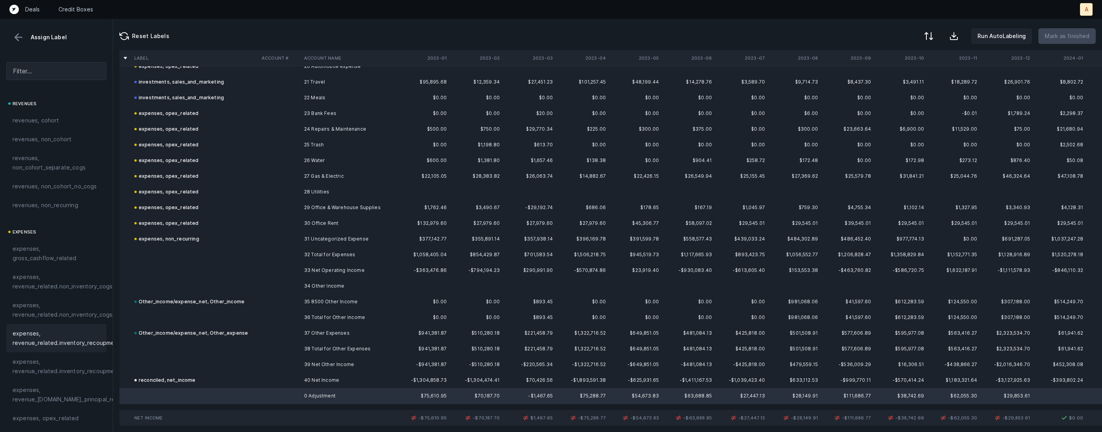
scroll to position [865, 0]
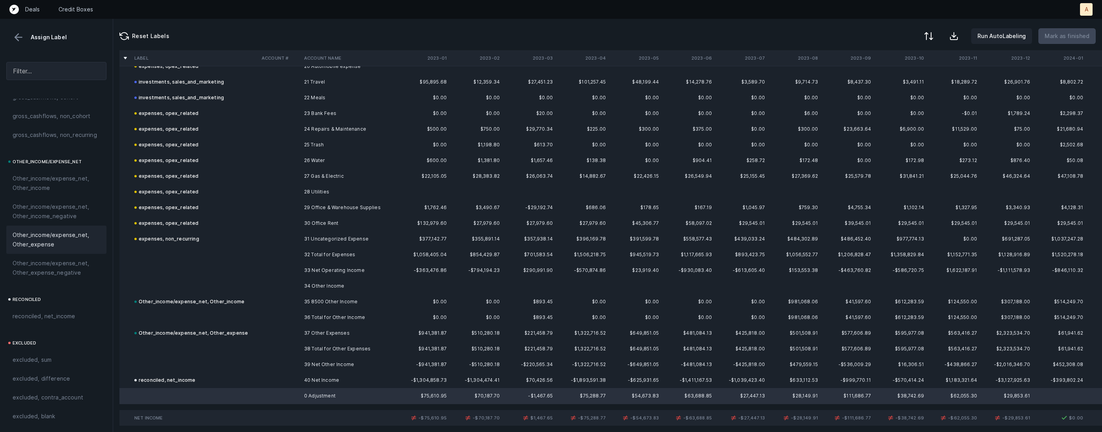
click at [64, 244] on span "Other_income/expense_net, Other_expense" at bounding box center [57, 240] width 88 height 19
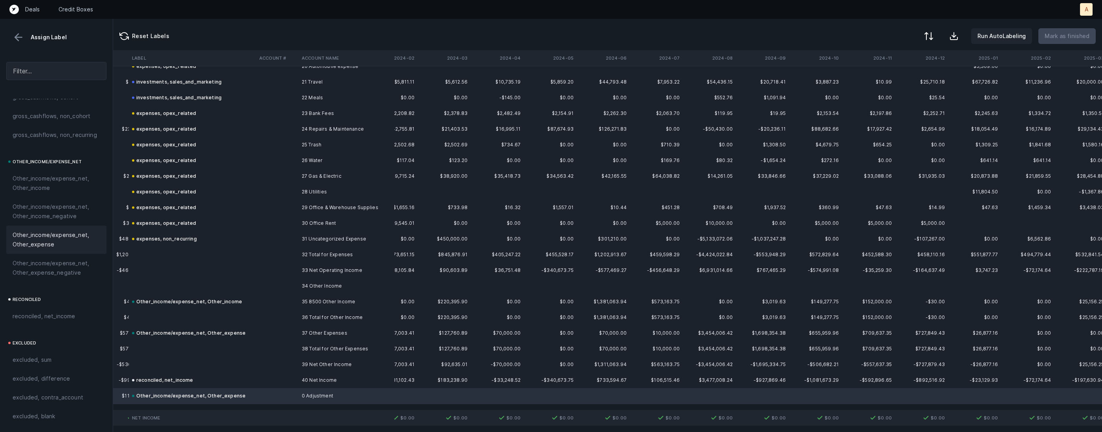
scroll to position [328, 886]
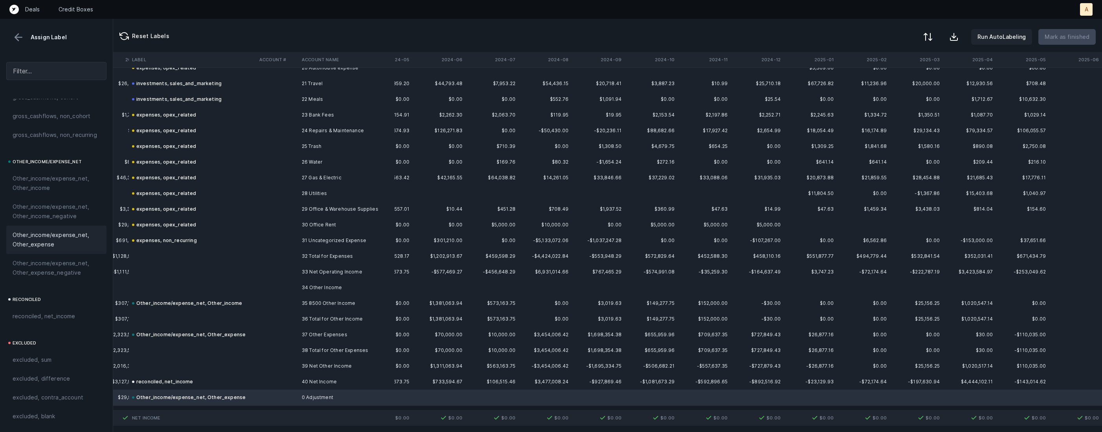
click at [933, 31] on button at bounding box center [927, 36] width 17 height 17
click at [902, 82] on div "By Hum label" at bounding box center [893, 83] width 79 height 16
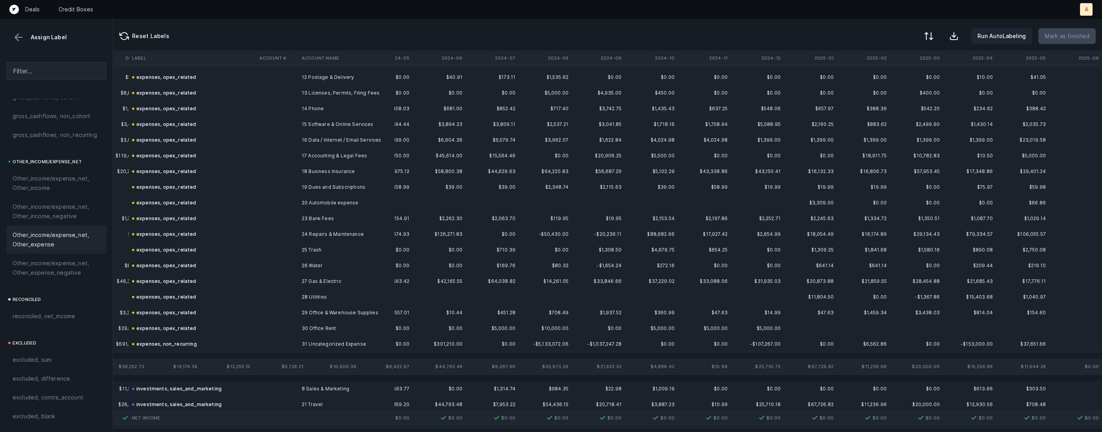
scroll to position [0, 886]
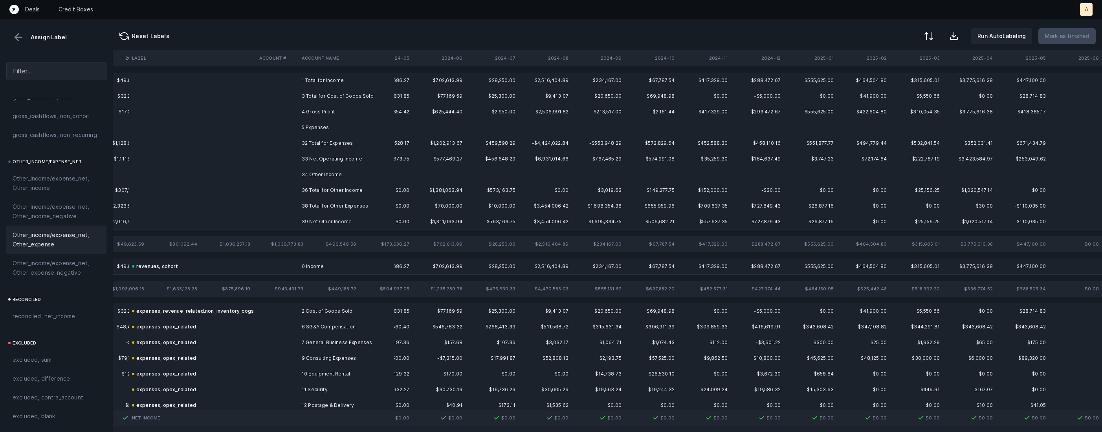
click at [328, 110] on td "4 Gross Profit" at bounding box center [346, 112] width 96 height 16
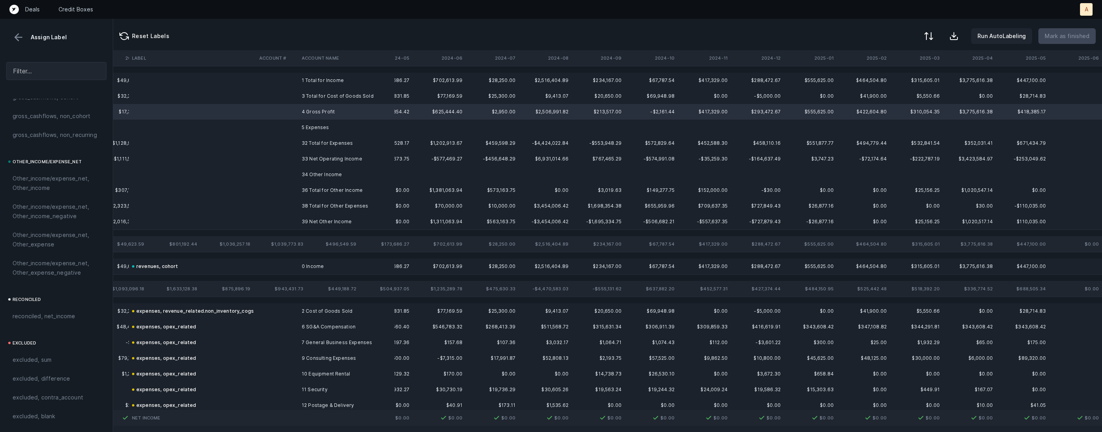
click at [330, 124] on td "5 Expenses" at bounding box center [346, 128] width 96 height 16
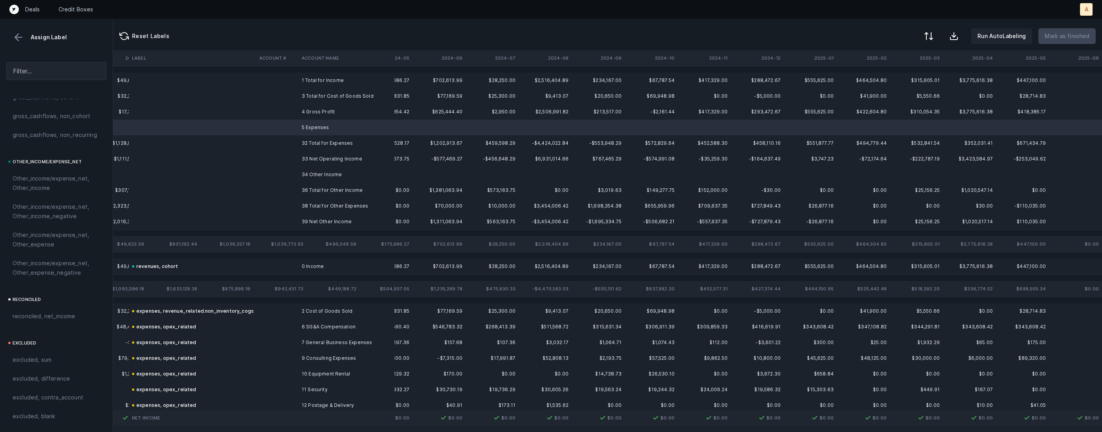
click at [320, 173] on td "34 Other Income" at bounding box center [346, 175] width 96 height 16
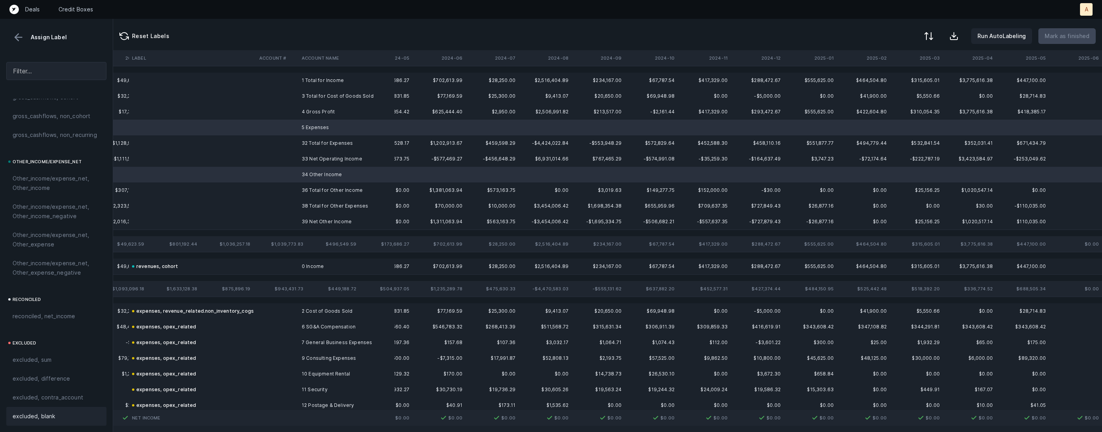
click at [71, 412] on div "excluded, blank" at bounding box center [57, 416] width 88 height 9
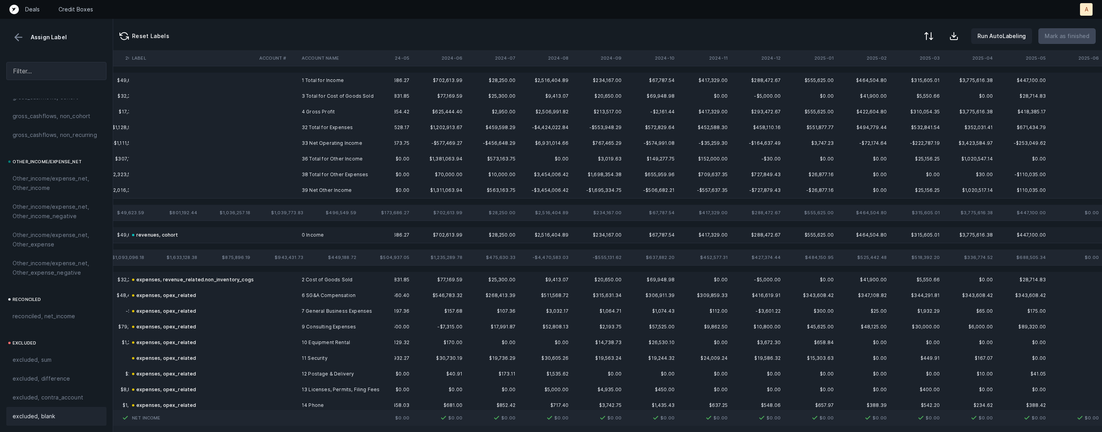
click at [331, 115] on td "4 Gross Profit" at bounding box center [346, 112] width 96 height 16
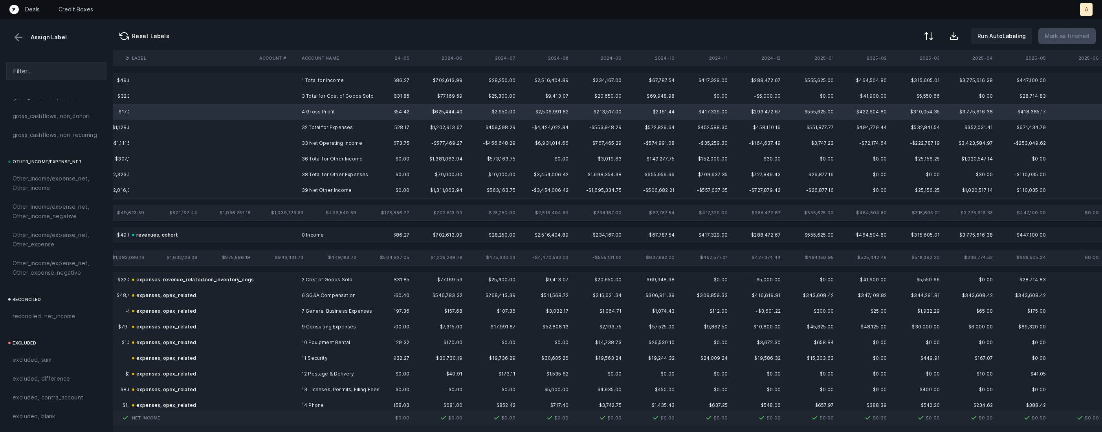
click at [326, 144] on td "33 Net Operating Income" at bounding box center [346, 143] width 96 height 16
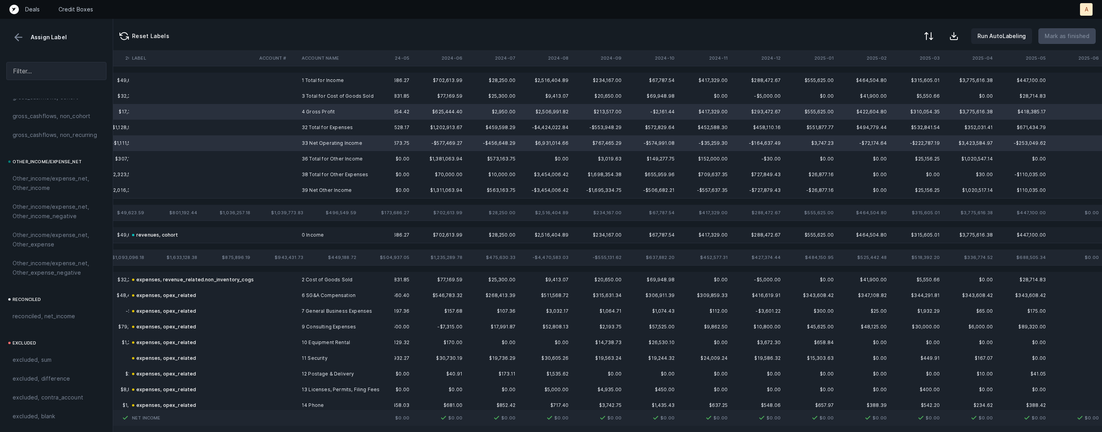
click at [314, 187] on td "39 Net Other Income" at bounding box center [346, 191] width 96 height 16
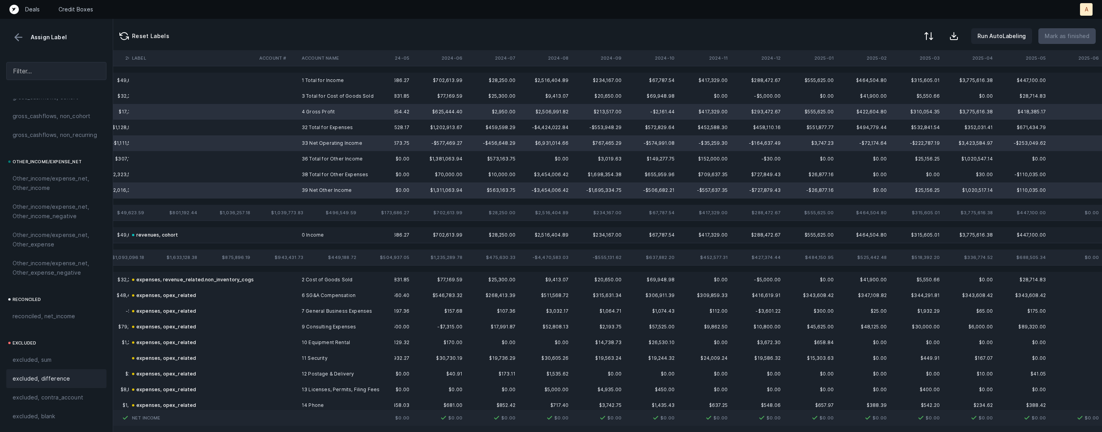
click at [39, 375] on span "excluded, difference" at bounding box center [41, 378] width 57 height 9
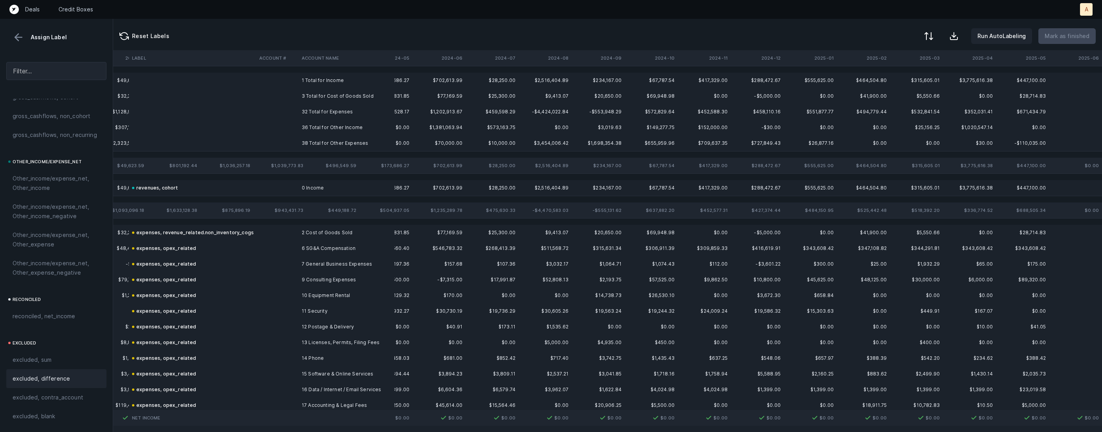
click at [318, 74] on td "1 Total for Income" at bounding box center [346, 81] width 96 height 16
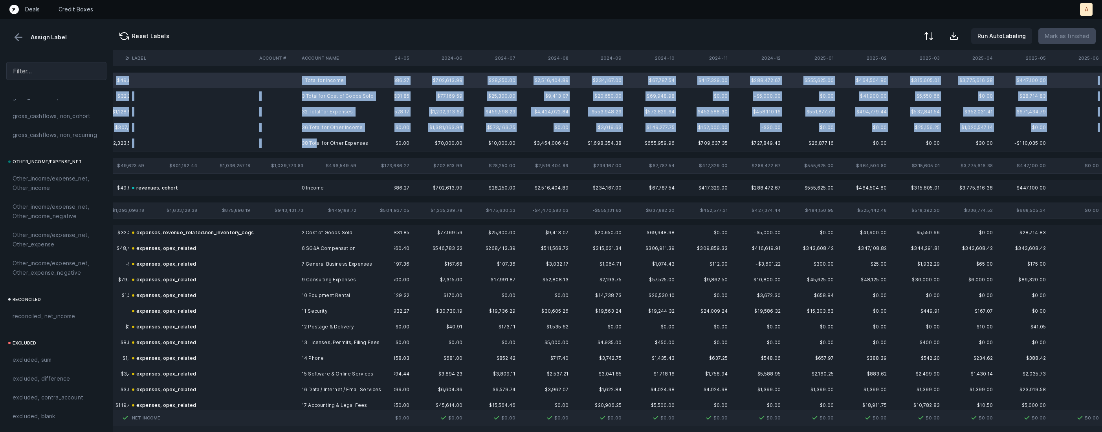
click at [316, 140] on td "38 Total for Other Expenses" at bounding box center [346, 143] width 96 height 16
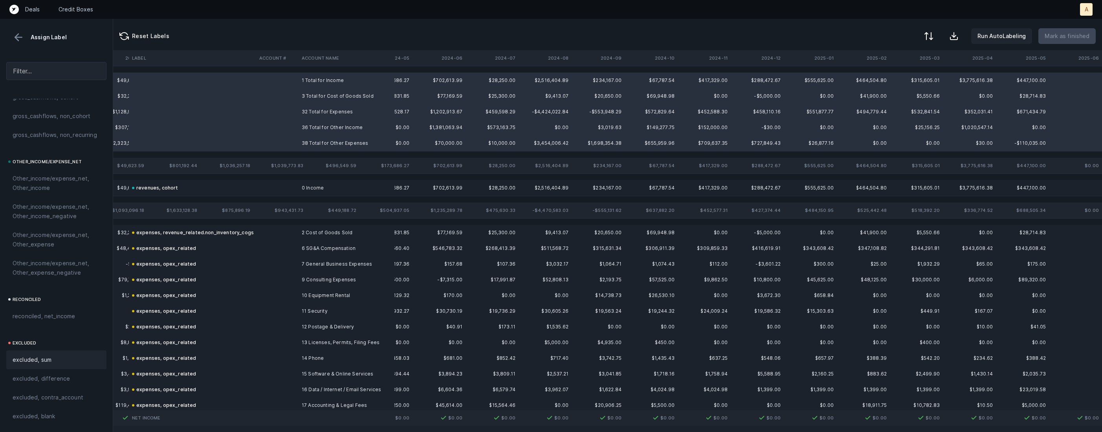
click at [24, 364] on span "excluded, sum" at bounding box center [32, 359] width 39 height 9
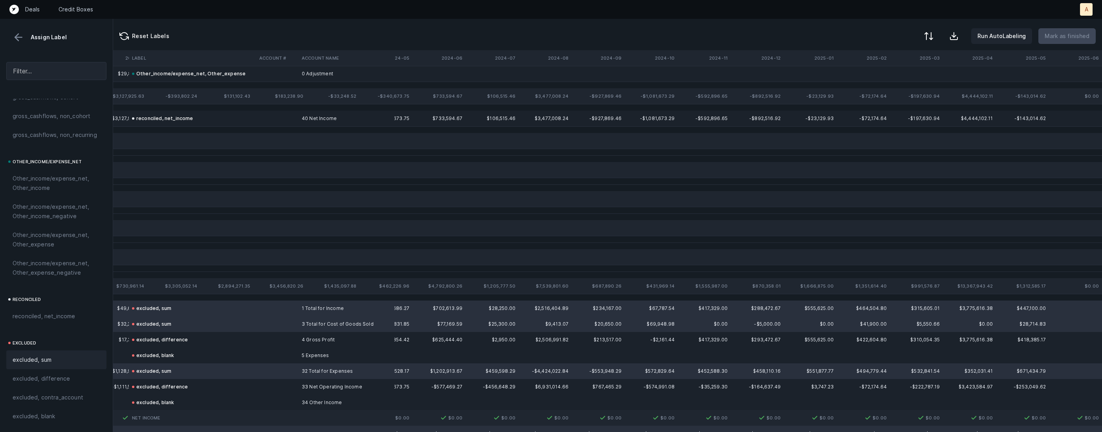
scroll to position [738, 886]
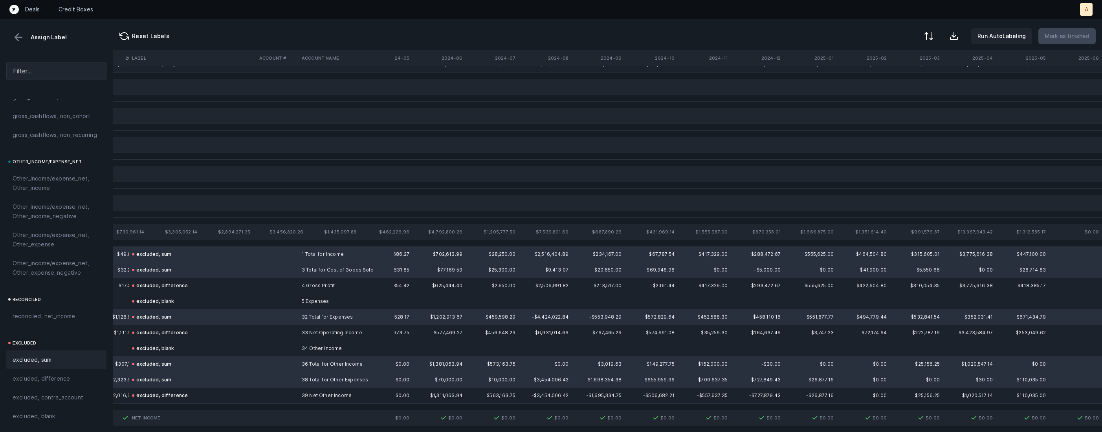
click at [18, 38] on button at bounding box center [19, 37] width 12 height 12
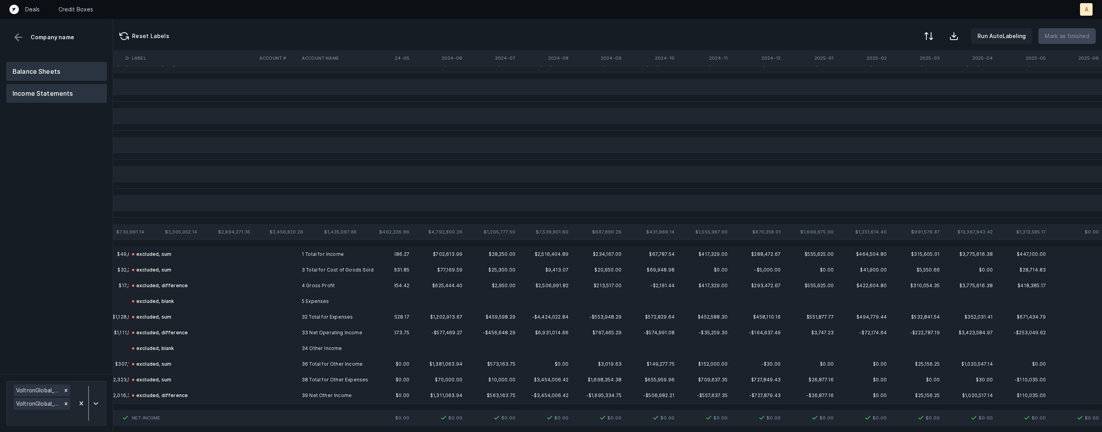
click at [46, 69] on button "Balance Sheets" at bounding box center [56, 71] width 101 height 19
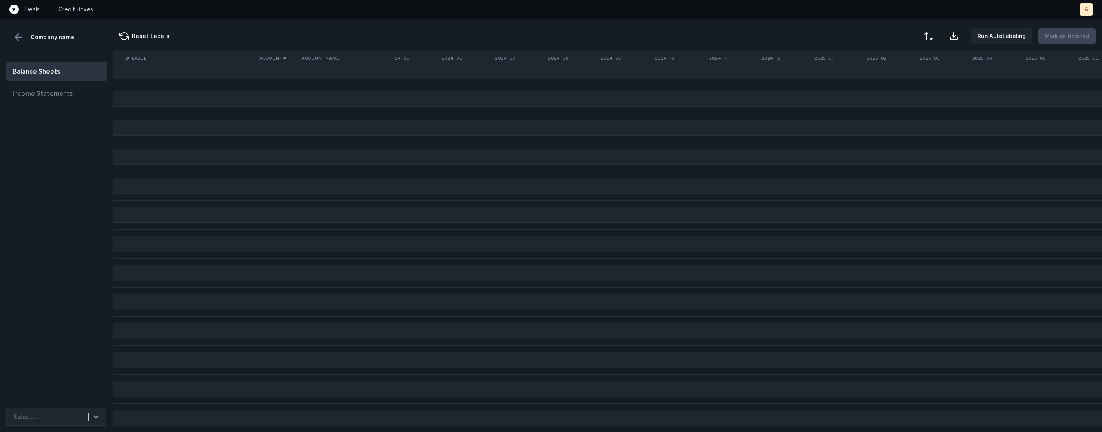
scroll to position [78, 886]
click at [77, 417] on div "Select..." at bounding box center [49, 417] width 79 height 14
click at [82, 385] on div "VoltronGlobal_BS([DATE]-[DATE])_Cleaned.csv" at bounding box center [56, 390] width 100 height 25
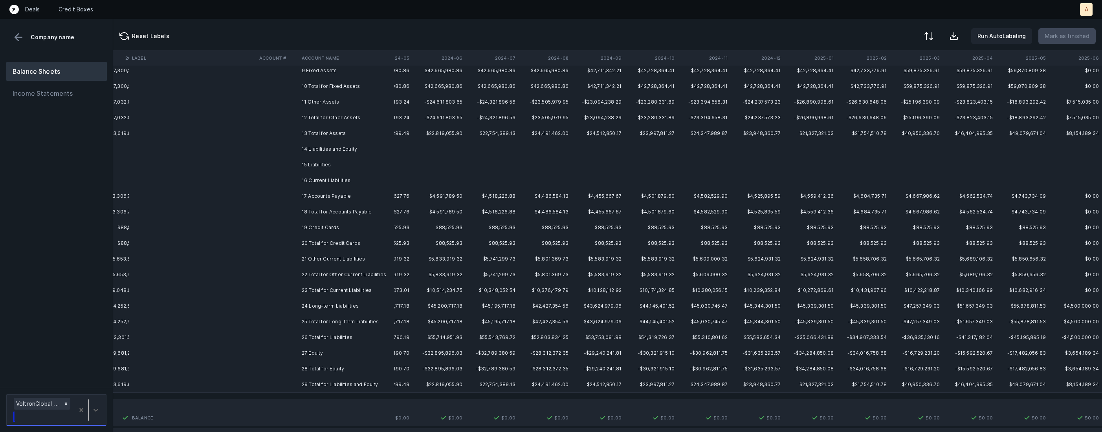
scroll to position [0, 886]
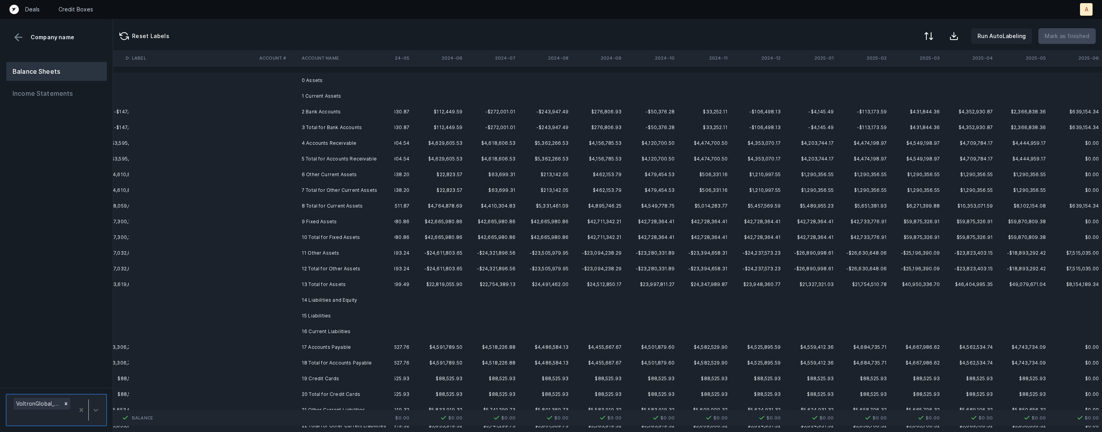
click at [314, 110] on td "2 Bank Accounts" at bounding box center [346, 112] width 96 height 16
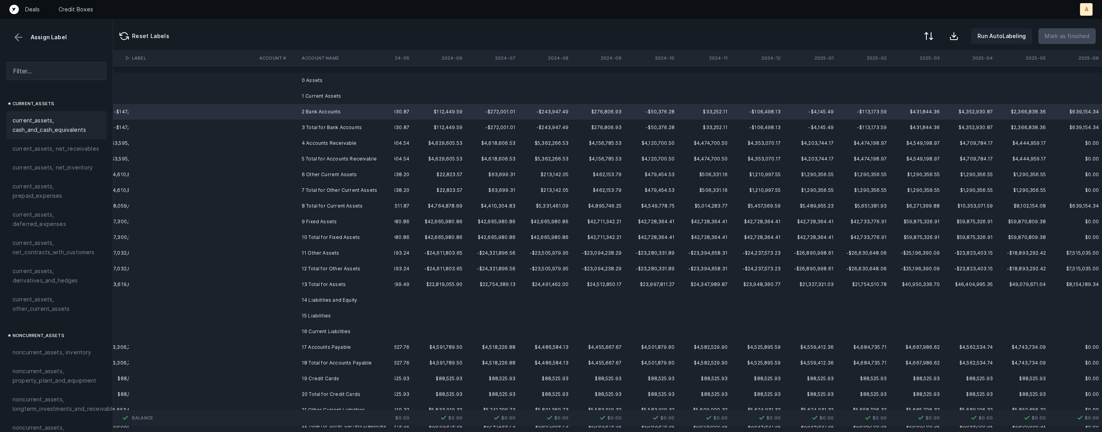
click at [66, 126] on span "current_assets, cash_and_cash_equivalents" at bounding box center [57, 125] width 88 height 19
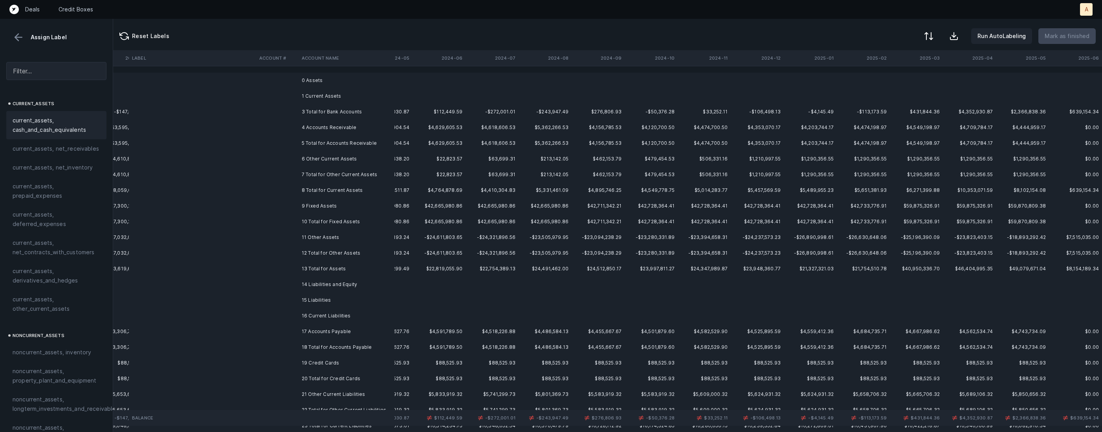
click at [340, 128] on td "4 Accounts Receivable" at bounding box center [346, 128] width 96 height 16
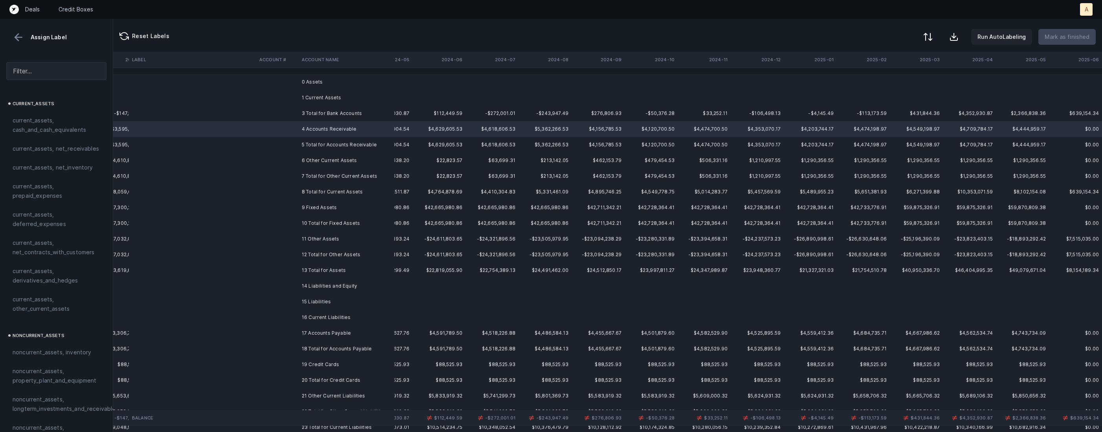
click at [936, 34] on button at bounding box center [927, 36] width 17 height 17
click at [909, 69] on div "By original order" at bounding box center [893, 68] width 79 height 16
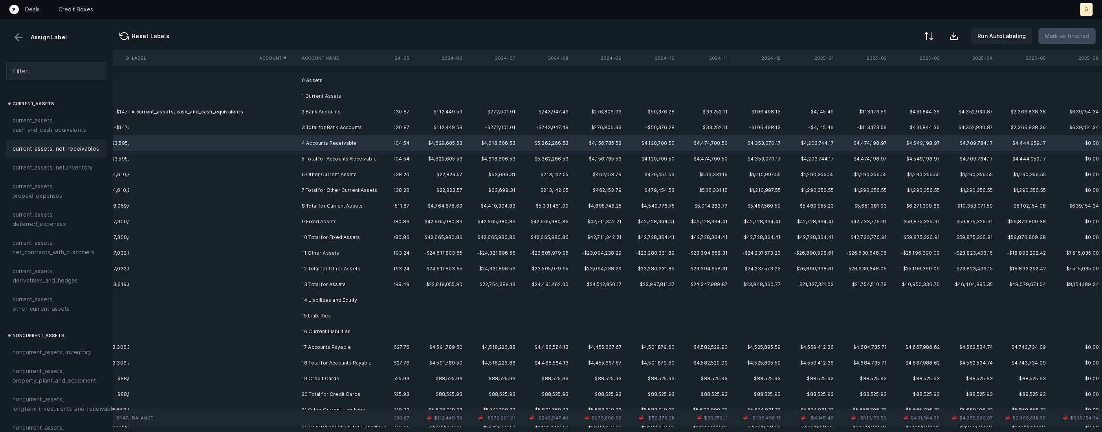
click at [64, 154] on div "current_assets, net_receivables" at bounding box center [56, 148] width 100 height 19
click at [285, 172] on td at bounding box center [277, 175] width 42 height 16
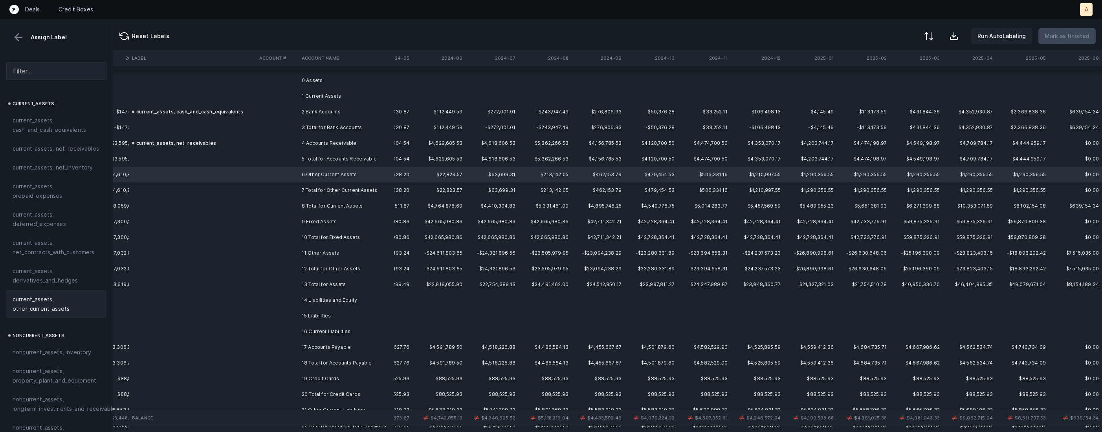
click at [37, 300] on span "current_assets, other_current_assets" at bounding box center [57, 304] width 88 height 19
click at [292, 217] on td at bounding box center [277, 222] width 42 height 16
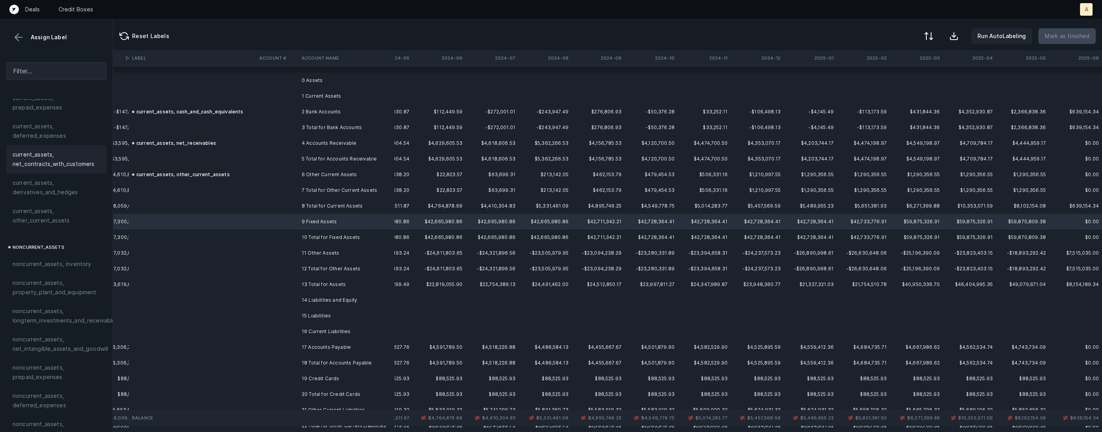
scroll to position [143, 0]
click at [60, 242] on span "noncurrent_assets, property_plant_and_equipment" at bounding box center [57, 233] width 88 height 19
click at [296, 248] on td at bounding box center [277, 253] width 42 height 16
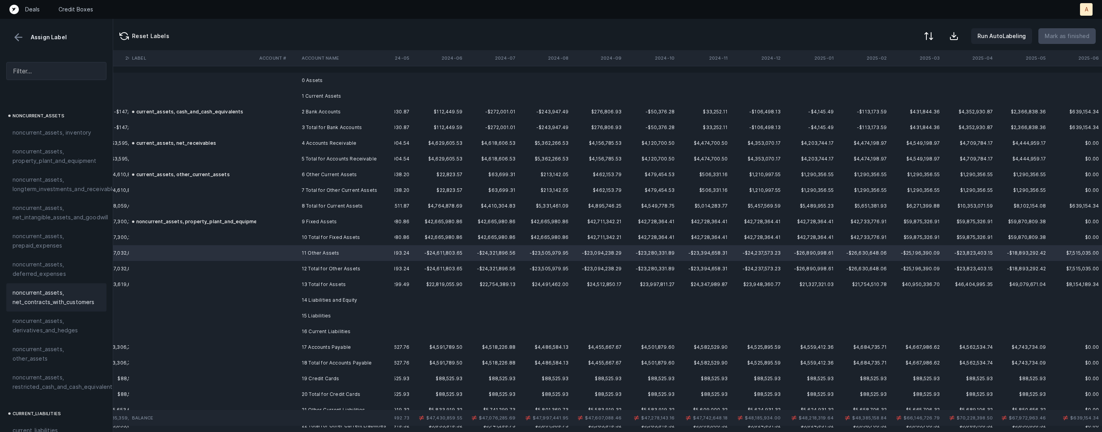
scroll to position [221, 0]
click at [61, 354] on div "noncurrent_assets, other_assets" at bounding box center [56, 353] width 100 height 28
click at [384, 286] on td "13 Total for Assets" at bounding box center [346, 285] width 96 height 16
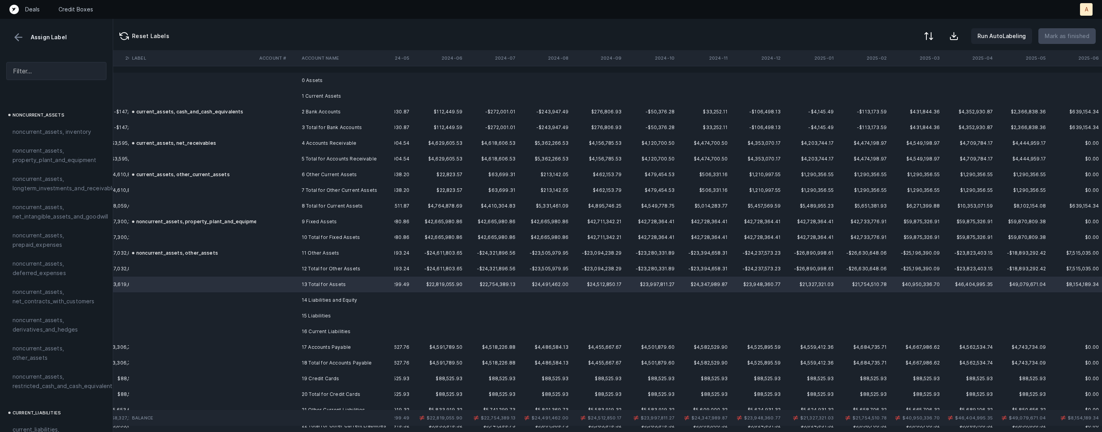
click at [362, 347] on td "17 Accounts Payable" at bounding box center [346, 348] width 96 height 16
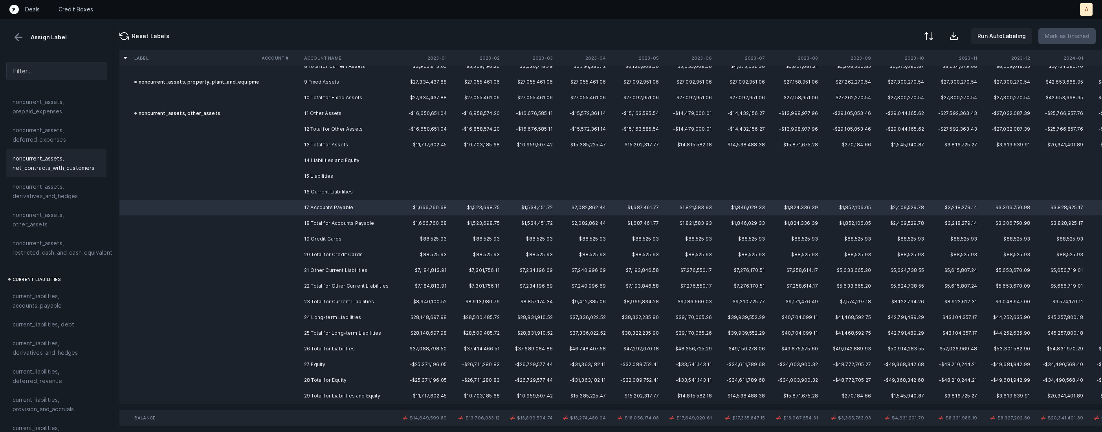
scroll to position [447, 0]
click at [59, 204] on span "current_liabilities, accounts_payable" at bounding box center [57, 208] width 88 height 19
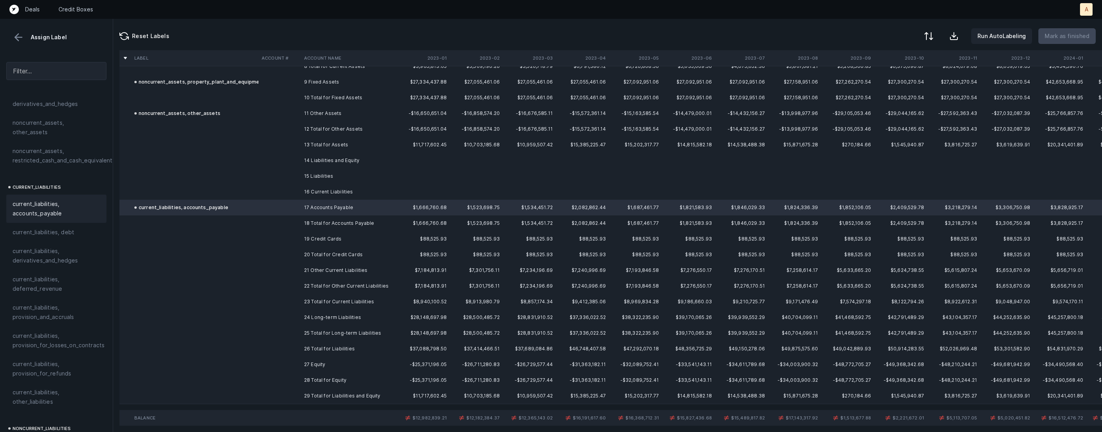
click at [309, 243] on td "19 Credit Cards" at bounding box center [349, 239] width 96 height 16
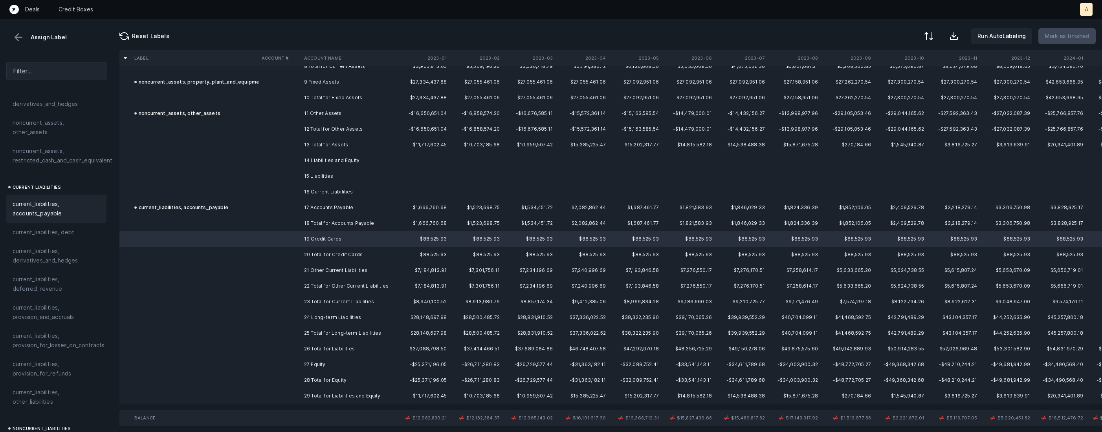
click at [28, 201] on span "current_liabilities, accounts_payable" at bounding box center [57, 208] width 88 height 19
click at [281, 273] on td at bounding box center [279, 271] width 42 height 16
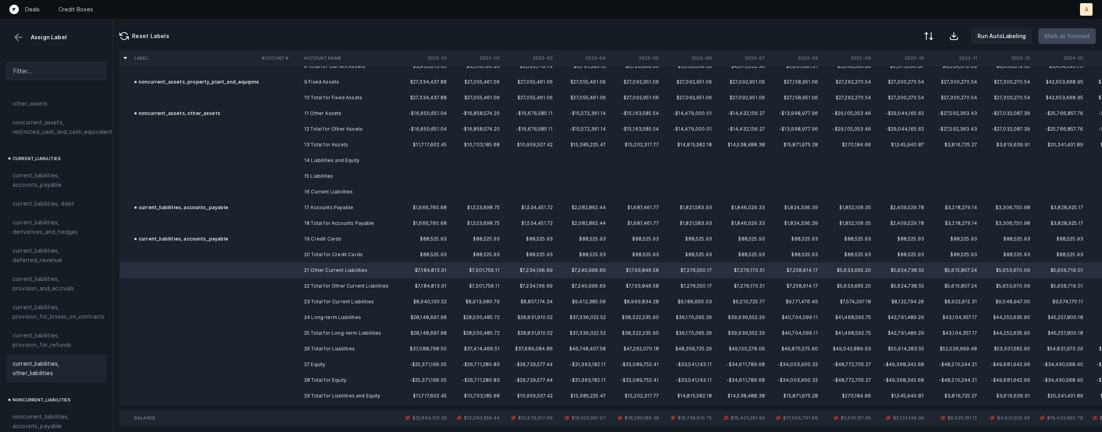
scroll to position [481, 0]
click at [40, 353] on span "current_liabilities, other_liabilities" at bounding box center [57, 362] width 88 height 19
click at [308, 320] on td "24 Long-term Liabilities" at bounding box center [349, 318] width 96 height 16
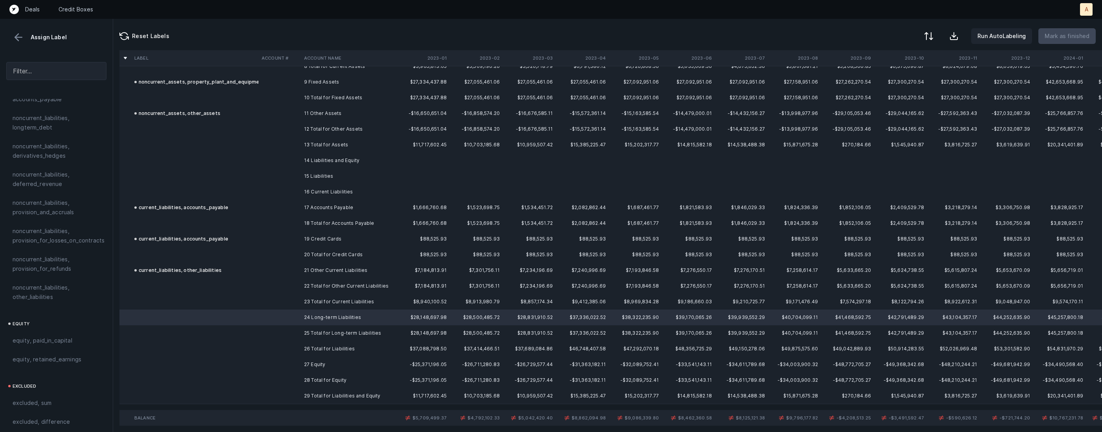
scroll to position [807, 0]
click at [65, 278] on span "noncurrent_liabilities, other_liabilities" at bounding box center [57, 287] width 88 height 19
click at [295, 364] on td at bounding box center [279, 365] width 42 height 16
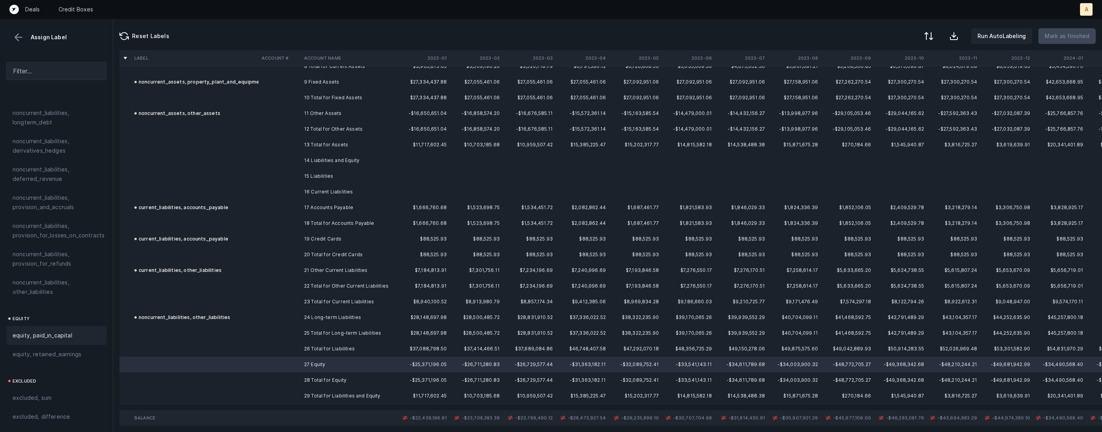
click at [73, 332] on div "equity, paid_in_capital" at bounding box center [56, 335] width 100 height 19
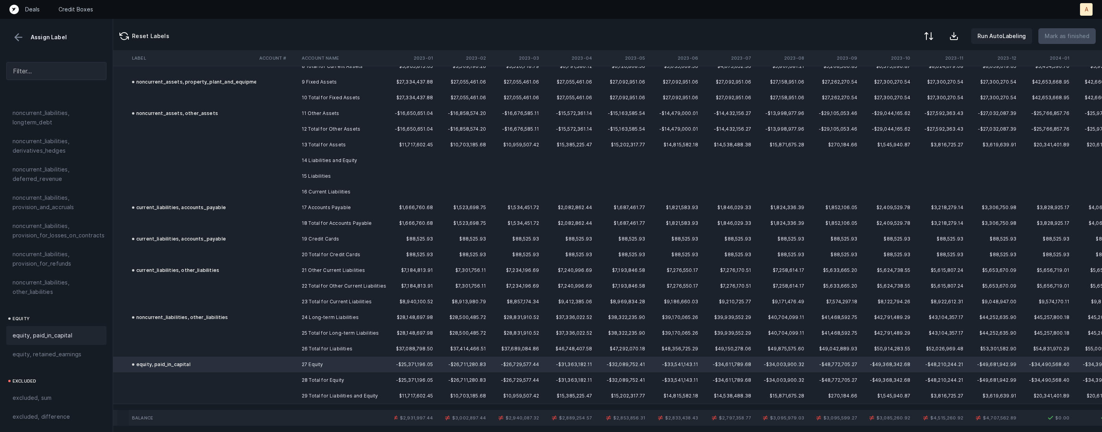
scroll to position [140, 0]
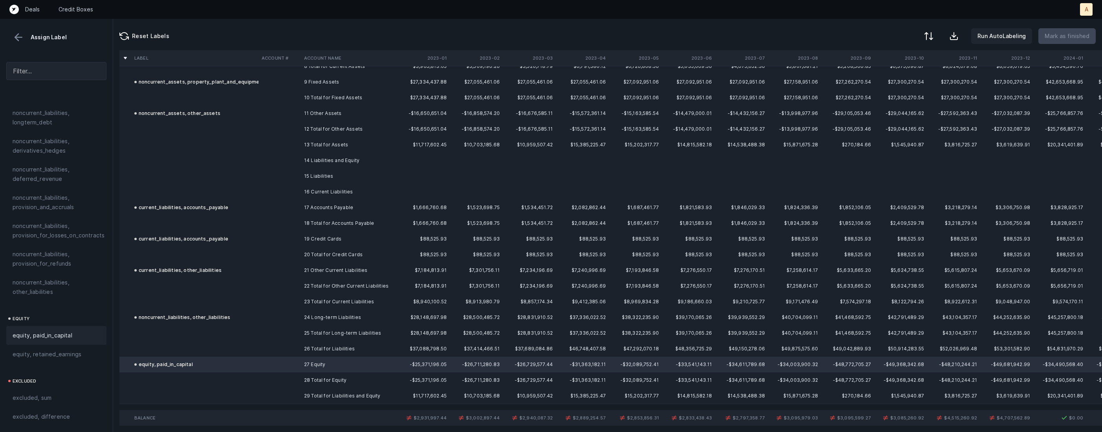
click at [439, 57] on th "2023-01" at bounding box center [423, 58] width 53 height 16
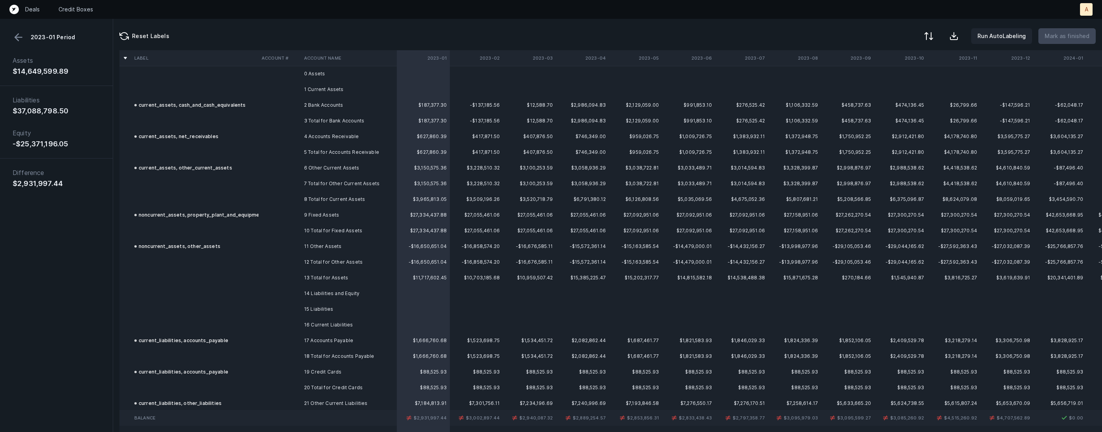
scroll to position [3, 0]
click at [418, 419] on td "$2,931,997.44" at bounding box center [423, 418] width 53 height 16
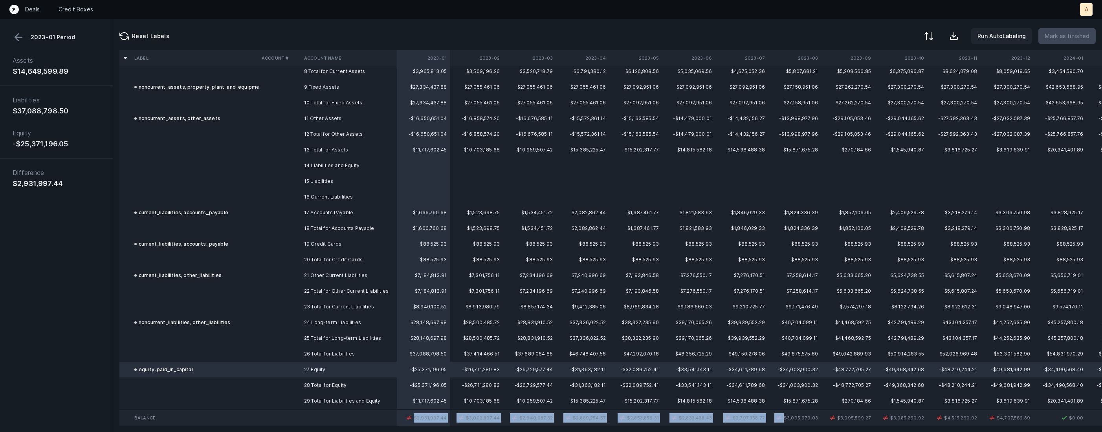
scroll to position [140, 0]
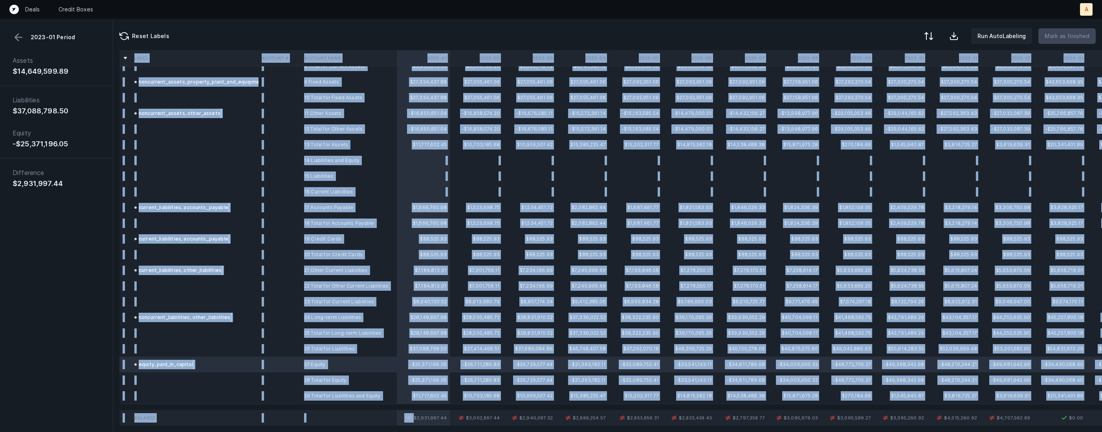
drag, startPoint x: 417, startPoint y: 419, endPoint x: 906, endPoint y: 425, distance: 489.8
click at [906, 426] on div "Label Account # Account Name 2023-01 2023-02 2023-03 2023-04 2023-05 2023-06 20…" at bounding box center [607, 241] width 988 height 382
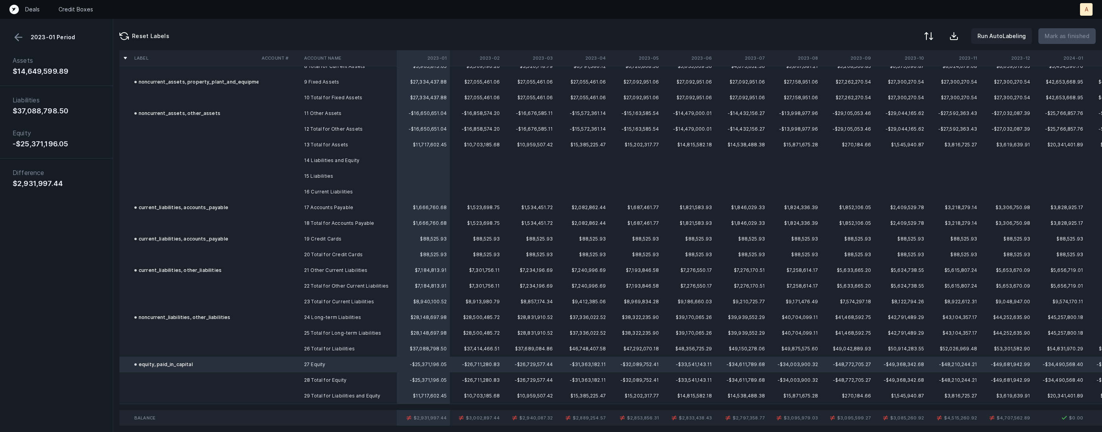
click at [674, 364] on td "-$33,541,143.11" at bounding box center [688, 365] width 53 height 16
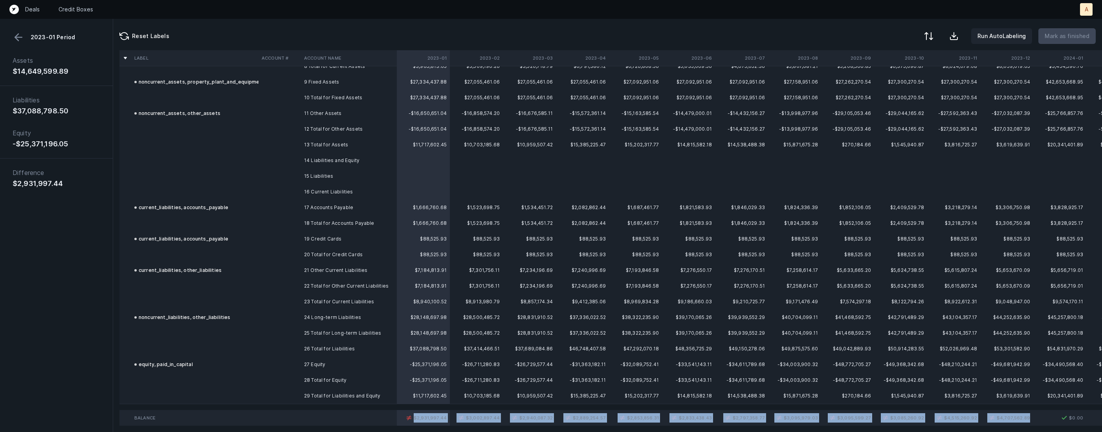
drag, startPoint x: 416, startPoint y: 420, endPoint x: 1029, endPoint y: 421, distance: 612.6
click at [1029, 421] on tr "Balance $2,931,997.44 $3,002,897.44 $2,940,087.32 $2,889,254.57 $2,853,856.31 $…" at bounding box center [1053, 418] width 1868 height 16
copy tr "$2,931,997.44 $3,002,897.44 $2,940,087.32 $2,889,254.57 $2,853,856.31 $2,833,43…"
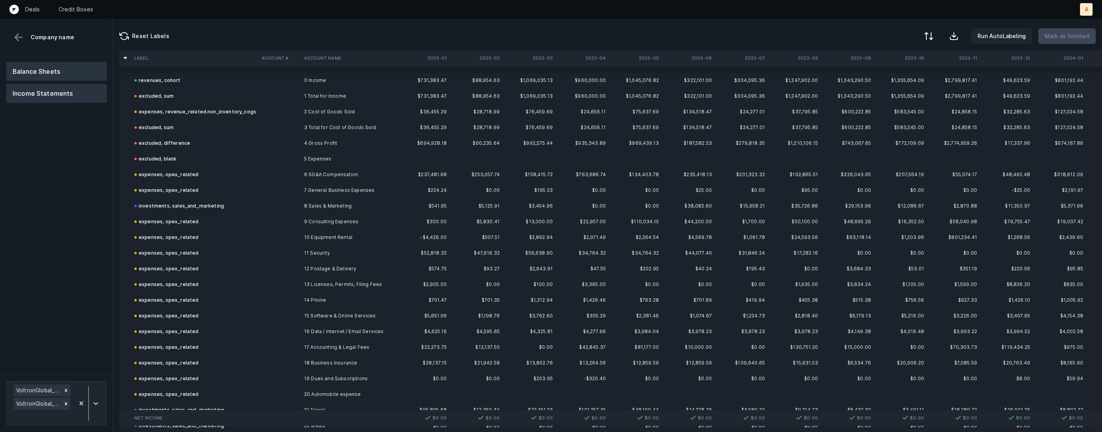
click at [75, 75] on button "Balance Sheets" at bounding box center [56, 71] width 101 height 19
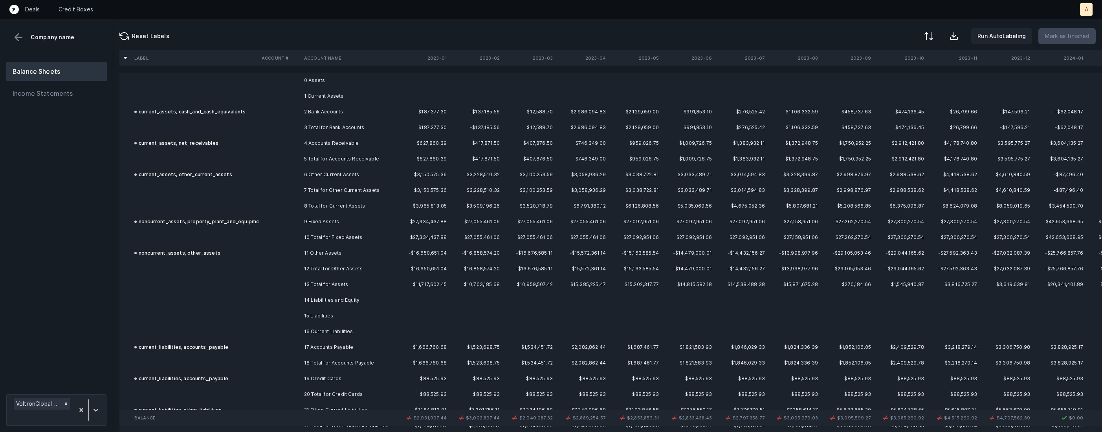
scroll to position [140, 0]
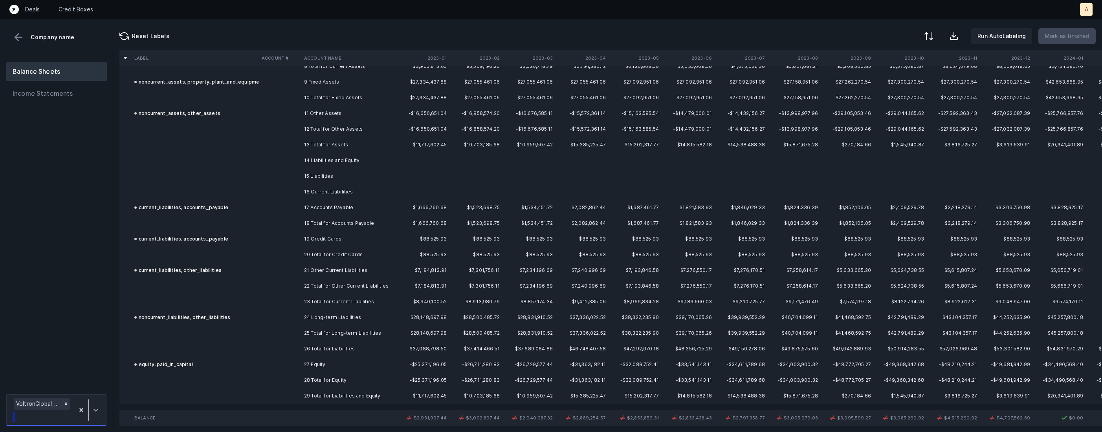
click at [92, 404] on div at bounding box center [96, 410] width 14 height 14
click at [90, 377] on div "VoltronGlobal_BS(2023)_Adjustment.csv" at bounding box center [56, 382] width 100 height 16
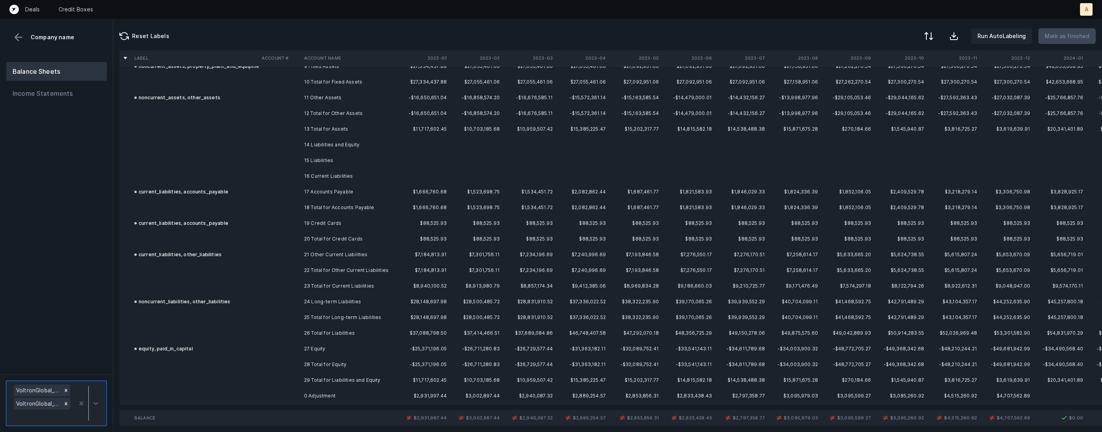
click at [309, 396] on td "0 Adjustment" at bounding box center [349, 396] width 96 height 16
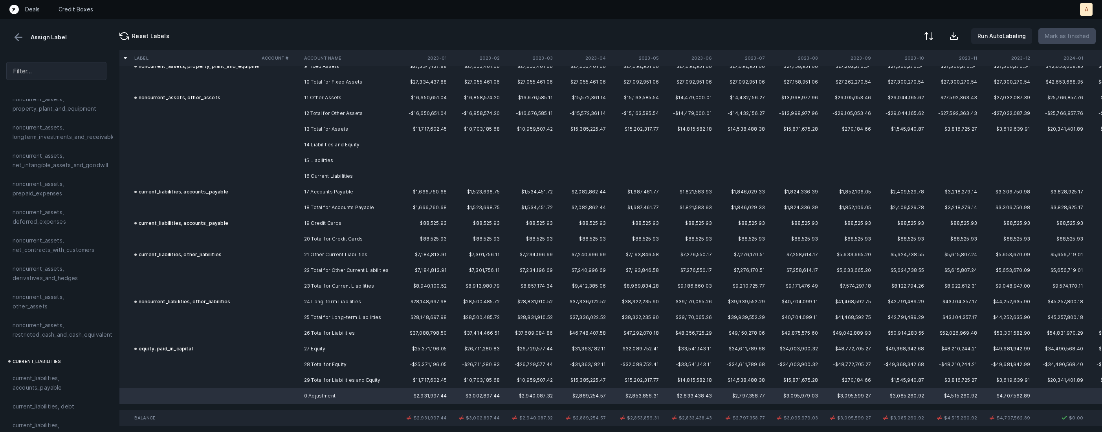
scroll to position [286, 0]
click at [83, 289] on div "noncurrent_assets, other_assets" at bounding box center [56, 289] width 100 height 28
click at [92, 282] on span "noncurrent_assets, other_assets" at bounding box center [57, 288] width 88 height 19
click at [85, 283] on span "noncurrent_assets, other_assets" at bounding box center [57, 288] width 88 height 19
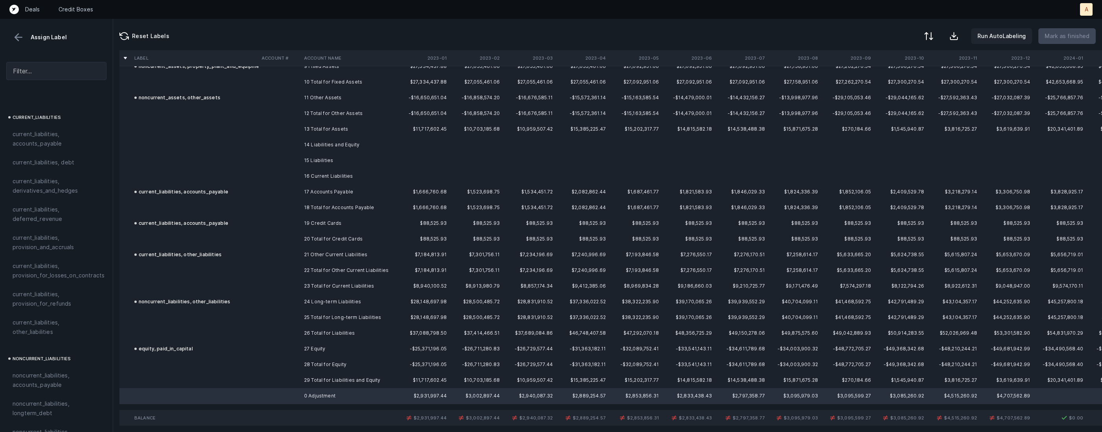
scroll to position [837, 0]
click at [62, 320] on span "equity, retained_earnings" at bounding box center [47, 324] width 69 height 9
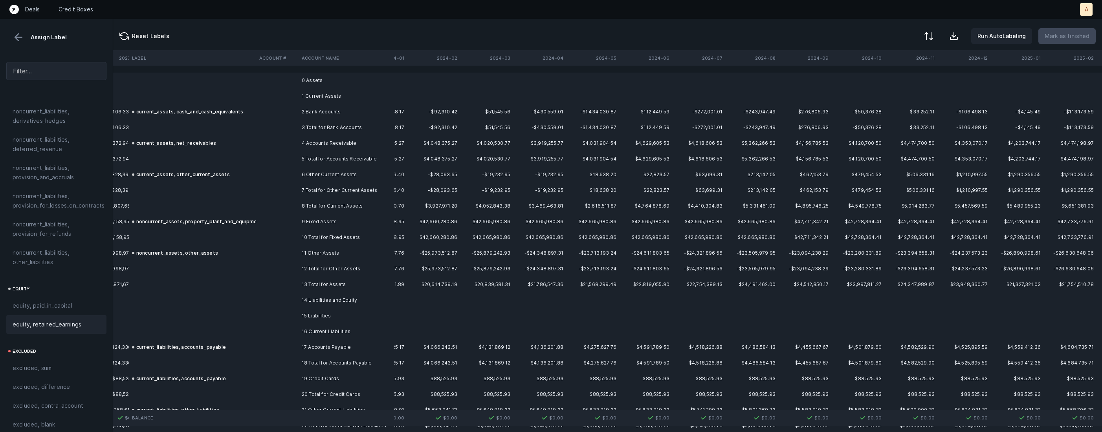
scroll to position [0, 886]
click at [928, 34] on div at bounding box center [927, 36] width 9 height 9
click at [889, 78] on div "By Hum label" at bounding box center [893, 83] width 79 height 16
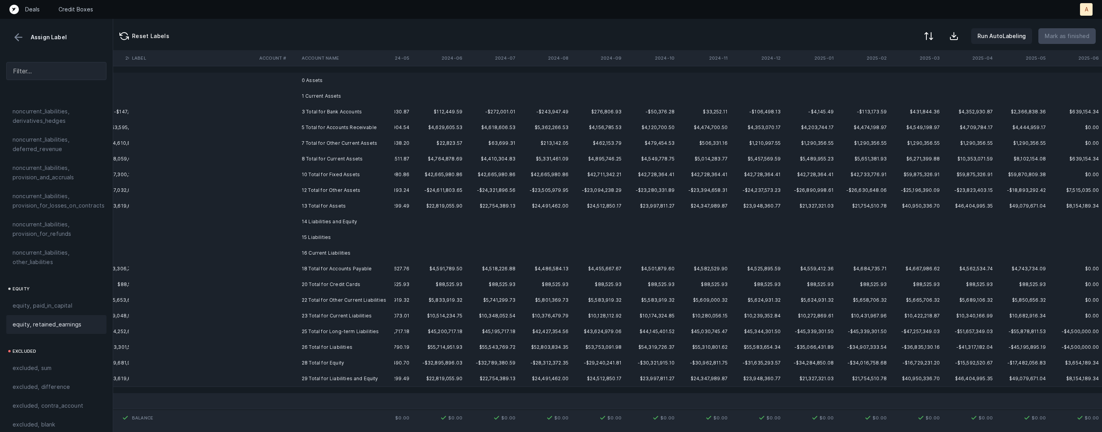
click at [342, 76] on td "0 Assets" at bounding box center [346, 81] width 96 height 16
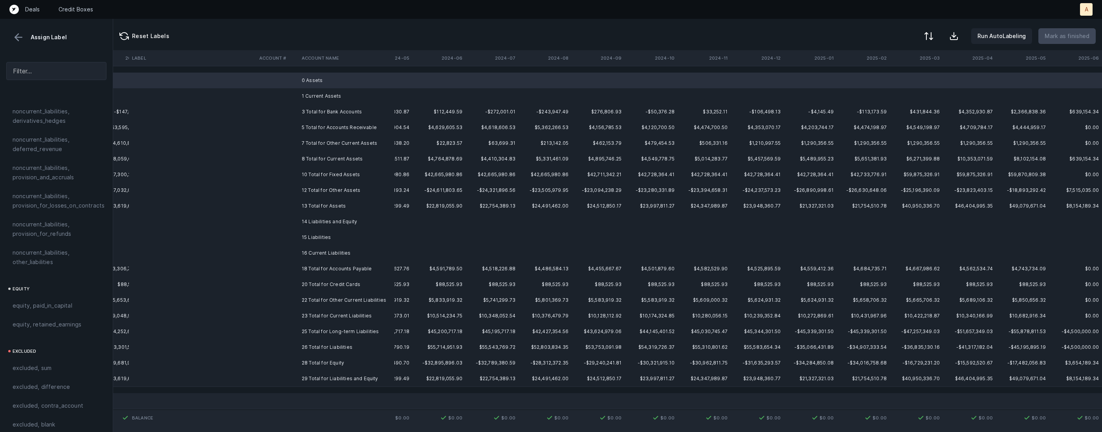
click at [314, 97] on td "1 Current Assets" at bounding box center [346, 96] width 96 height 16
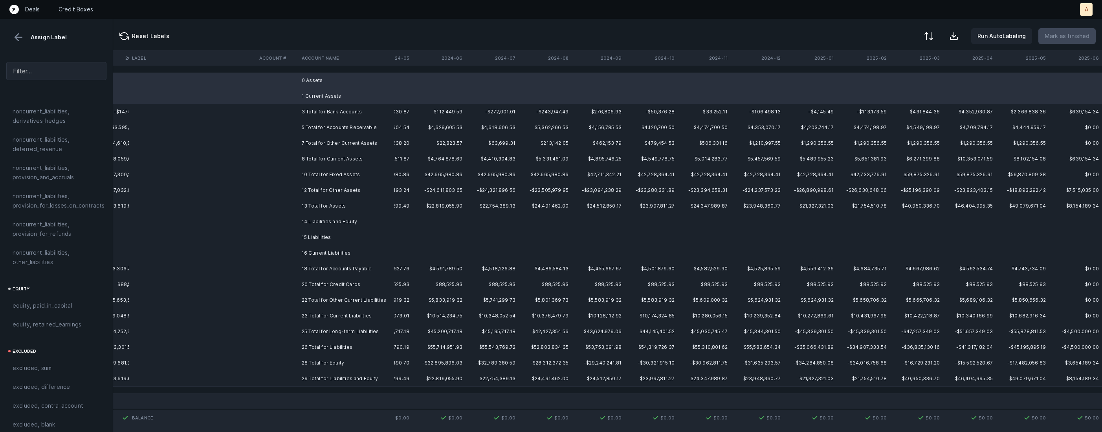
click at [314, 225] on td "14 Liabilities and Equity" at bounding box center [346, 222] width 96 height 16
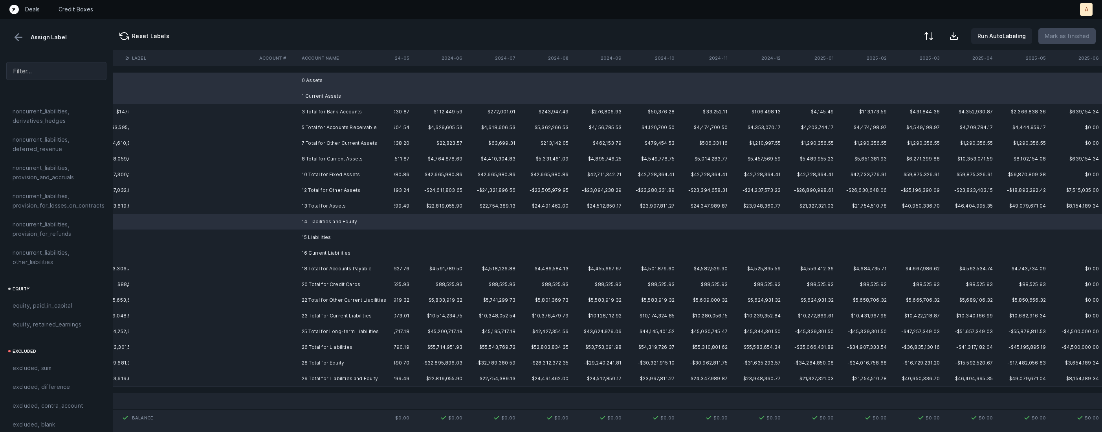
click at [310, 240] on td "15 Liabilities" at bounding box center [346, 238] width 96 height 16
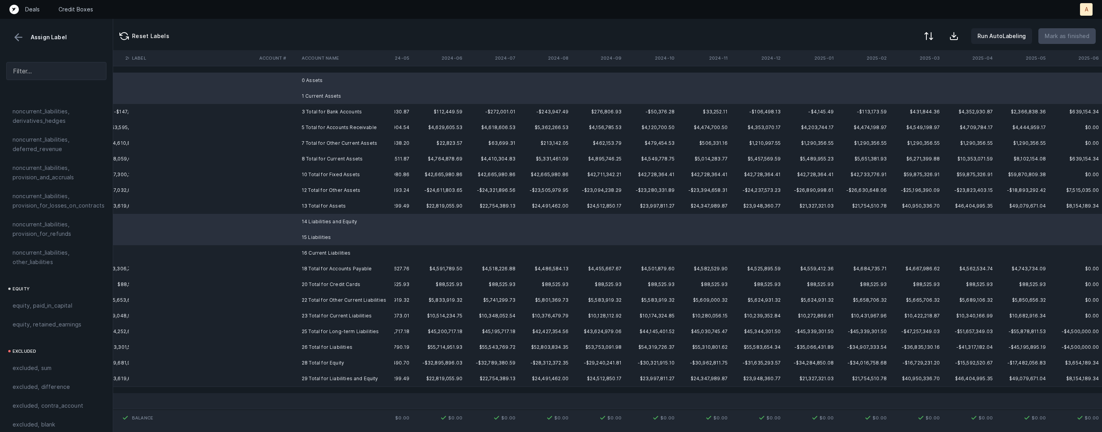
click at [308, 252] on td "16 Current Liabilities" at bounding box center [346, 253] width 96 height 16
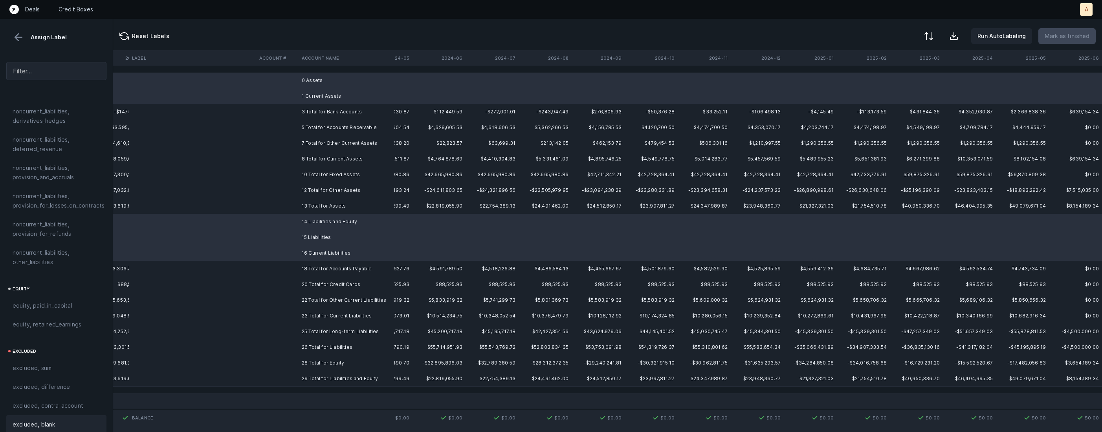
click at [41, 420] on span "excluded, blank" at bounding box center [34, 424] width 42 height 9
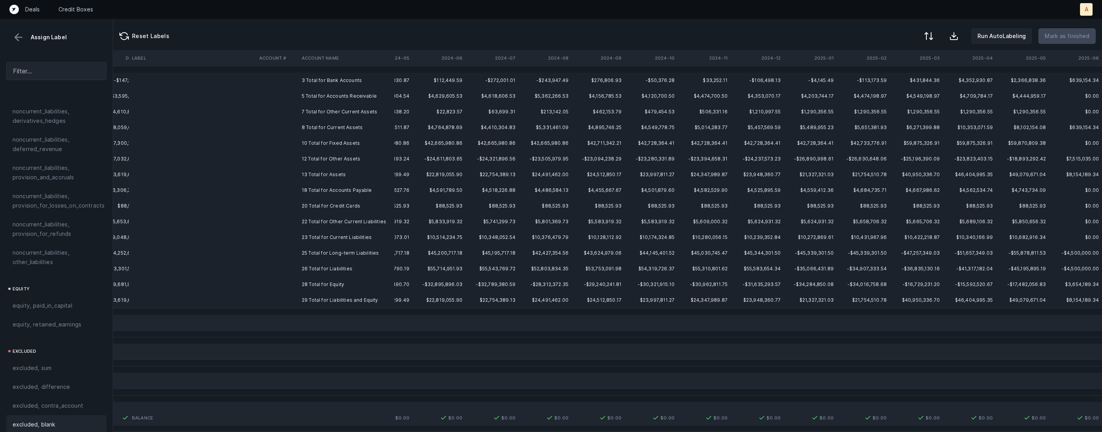
click at [345, 75] on td "3 Total for Bank Accounts" at bounding box center [346, 81] width 96 height 16
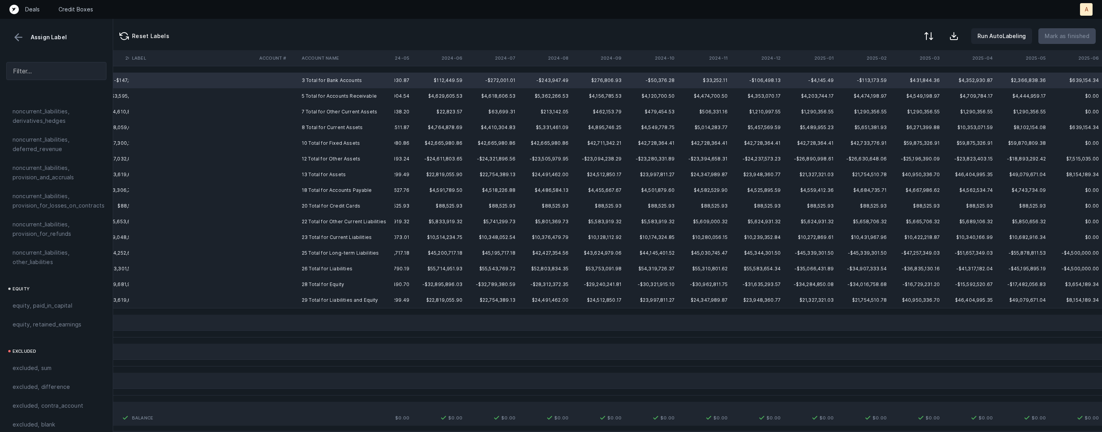
click at [322, 298] on td "29 Total for Liabilities and Equity" at bounding box center [346, 301] width 96 height 16
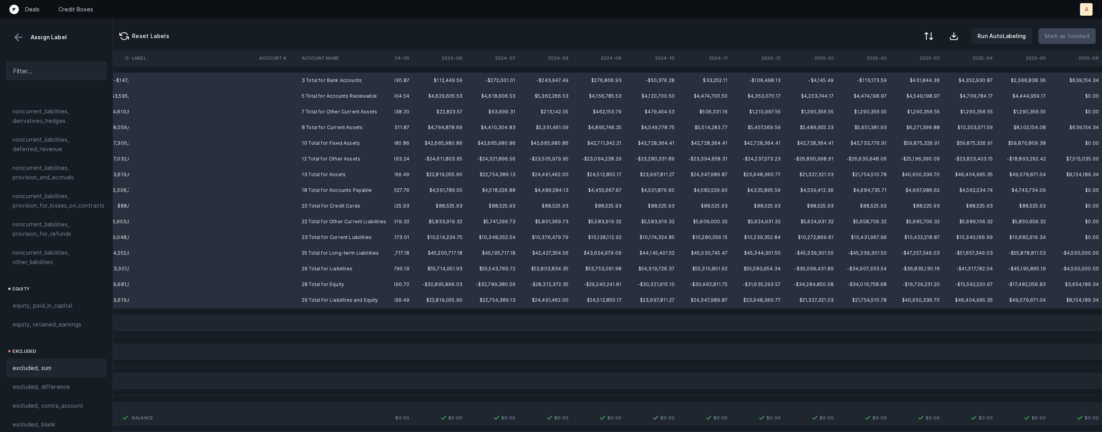
click at [57, 364] on div "excluded, sum" at bounding box center [57, 368] width 88 height 9
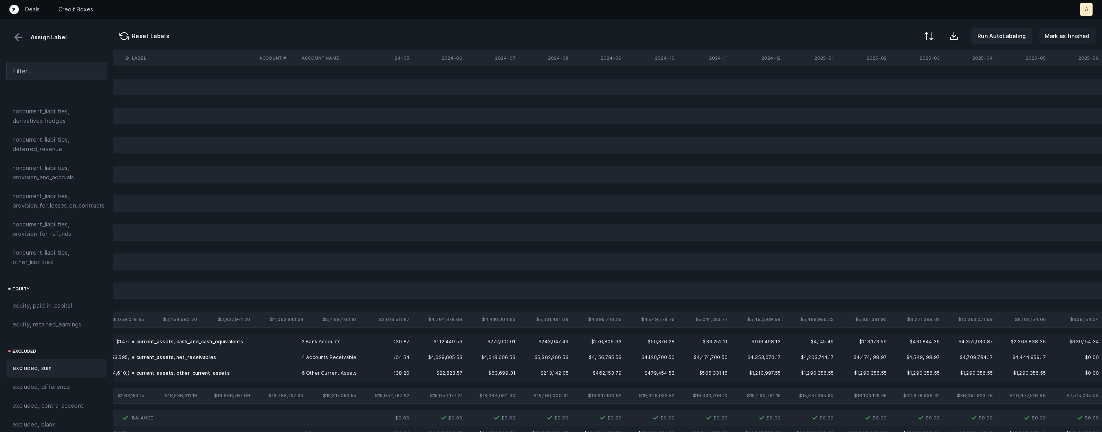
click at [1082, 29] on button "Mark as finished" at bounding box center [1066, 36] width 57 height 16
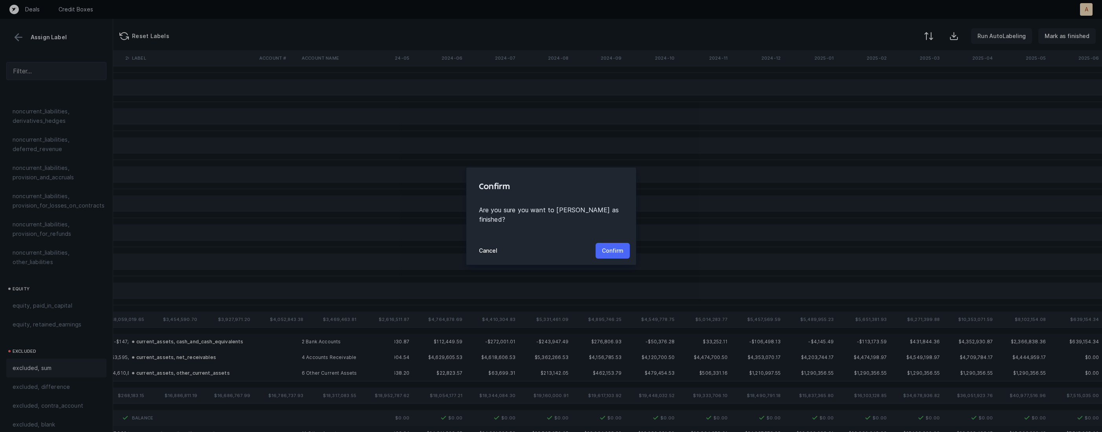
click at [613, 246] on p "Confirm" at bounding box center [613, 250] width 22 height 9
